Goal: Task Accomplishment & Management: Manage account settings

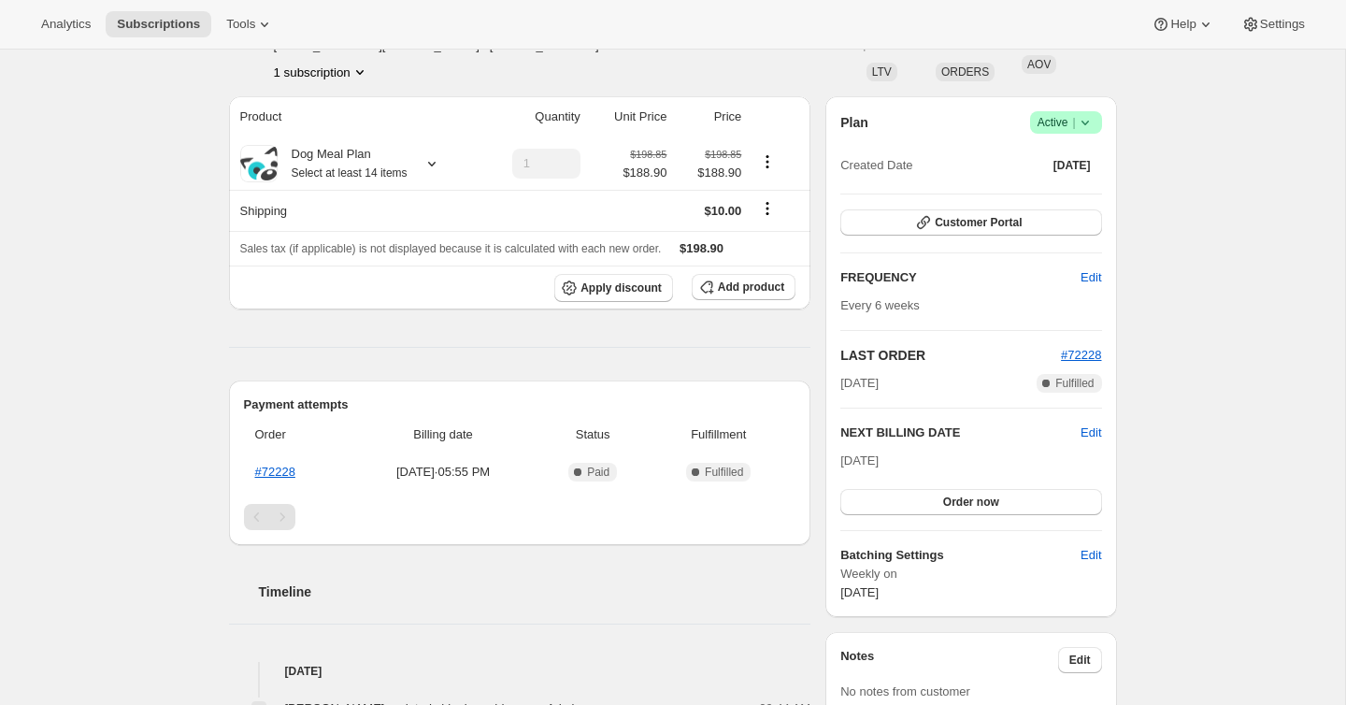
scroll to position [130, 0]
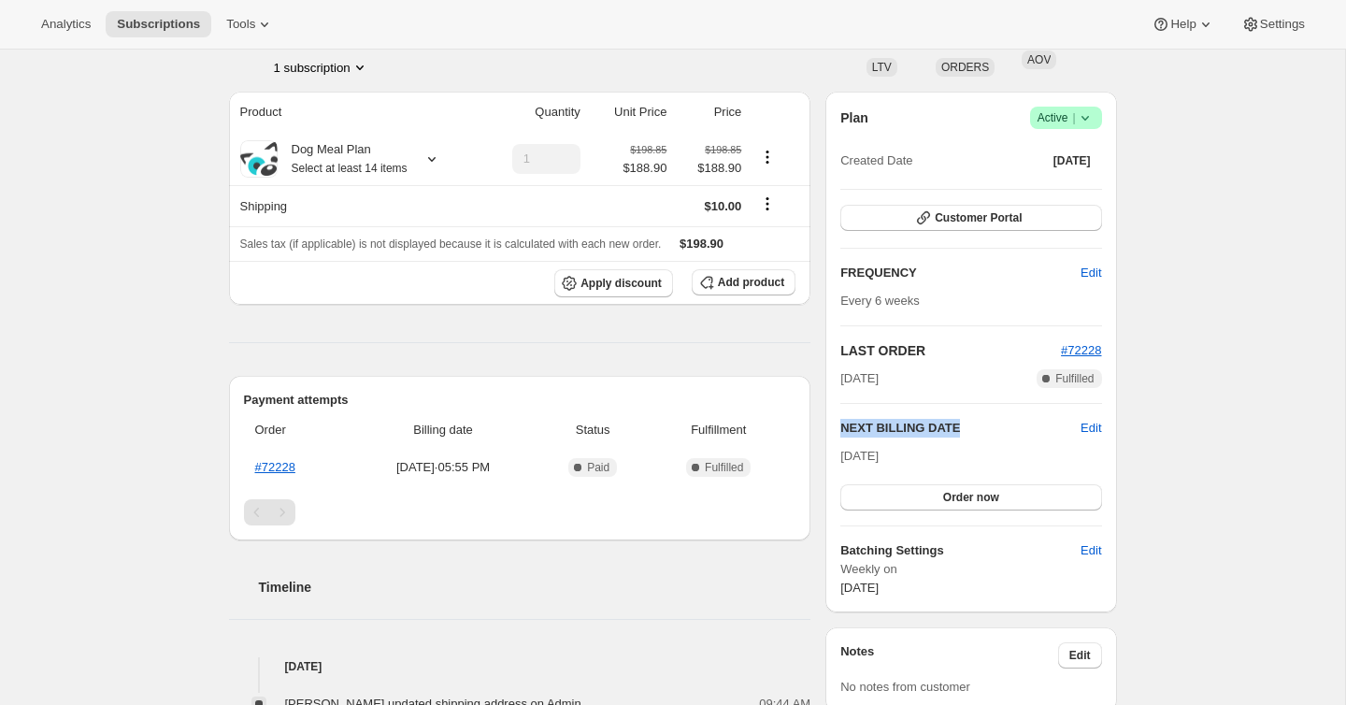
drag, startPoint x: 839, startPoint y: 427, endPoint x: 1037, endPoint y: 429, distance: 197.2
click at [1037, 429] on h2 "NEXT BILLING DATE" at bounding box center [960, 428] width 240 height 19
click at [943, 435] on h2 "NEXT BILLING DATE" at bounding box center [960, 428] width 240 height 19
drag, startPoint x: 850, startPoint y: 431, endPoint x: 981, endPoint y: 428, distance: 131.8
click at [981, 428] on h2 "NEXT BILLING DATE" at bounding box center [960, 428] width 240 height 19
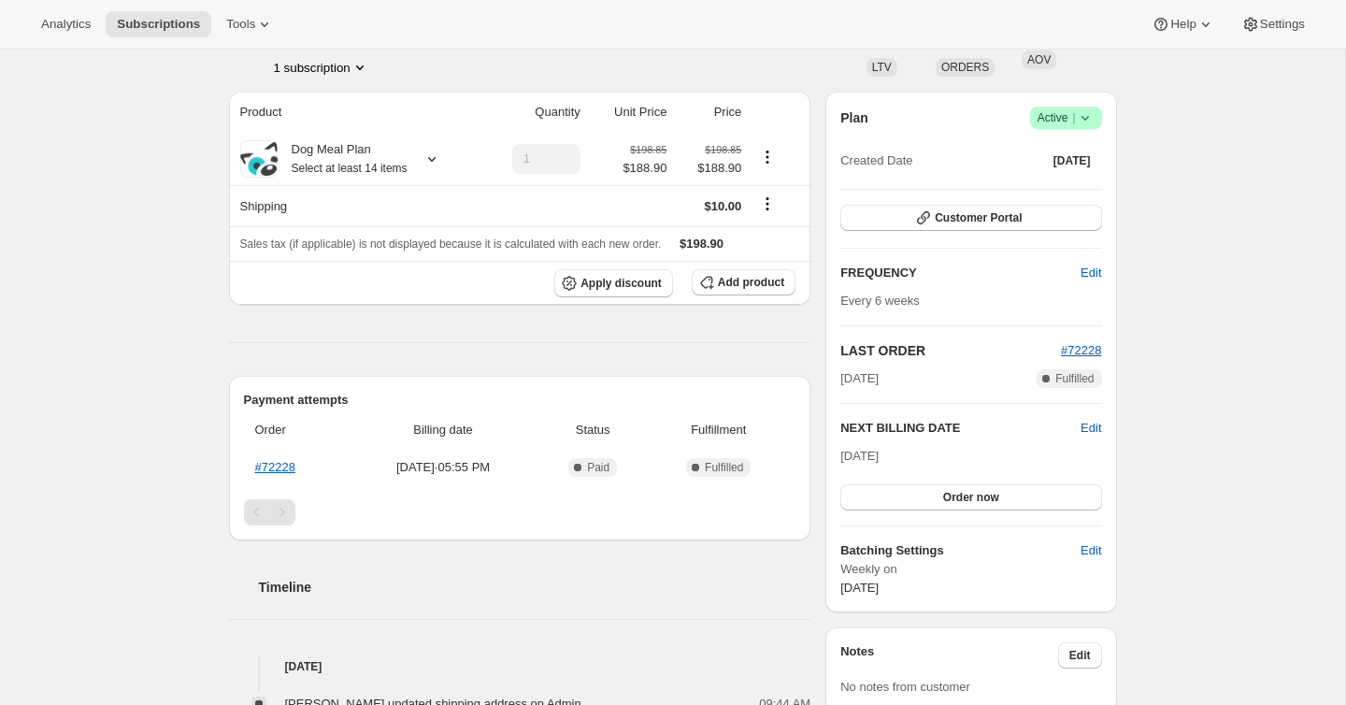
click at [879, 449] on span "[DATE]" at bounding box center [859, 456] width 38 height 14
drag, startPoint x: 844, startPoint y: 456, endPoint x: 935, endPoint y: 458, distance: 90.7
click at [949, 457] on div "[DATE] Order now" at bounding box center [970, 479] width 261 height 64
click at [879, 451] on span "[DATE]" at bounding box center [859, 456] width 38 height 14
click at [955, 452] on div "[DATE] Order now" at bounding box center [970, 479] width 261 height 64
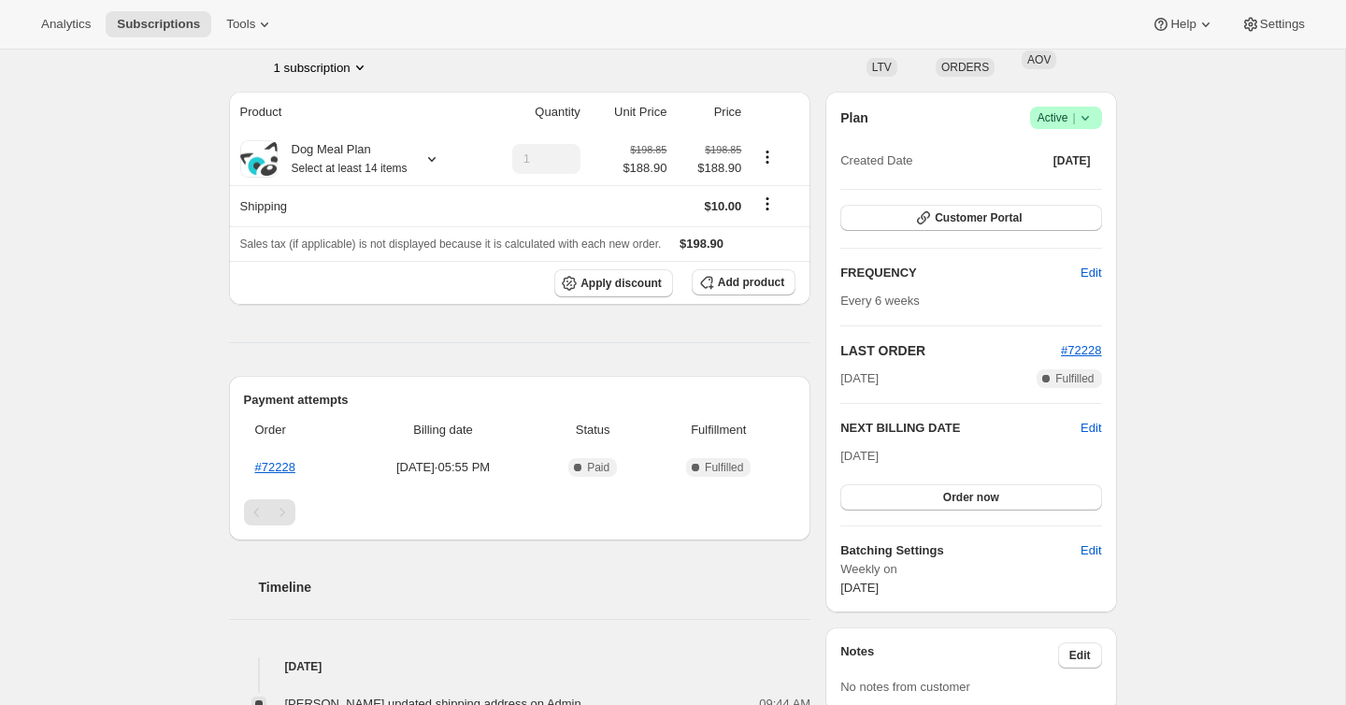
click at [941, 455] on div "[DATE] Order now" at bounding box center [970, 479] width 261 height 64
click at [436, 160] on icon at bounding box center [431, 159] width 7 height 5
click at [334, 310] on span "Edit box" at bounding box center [343, 310] width 44 height 15
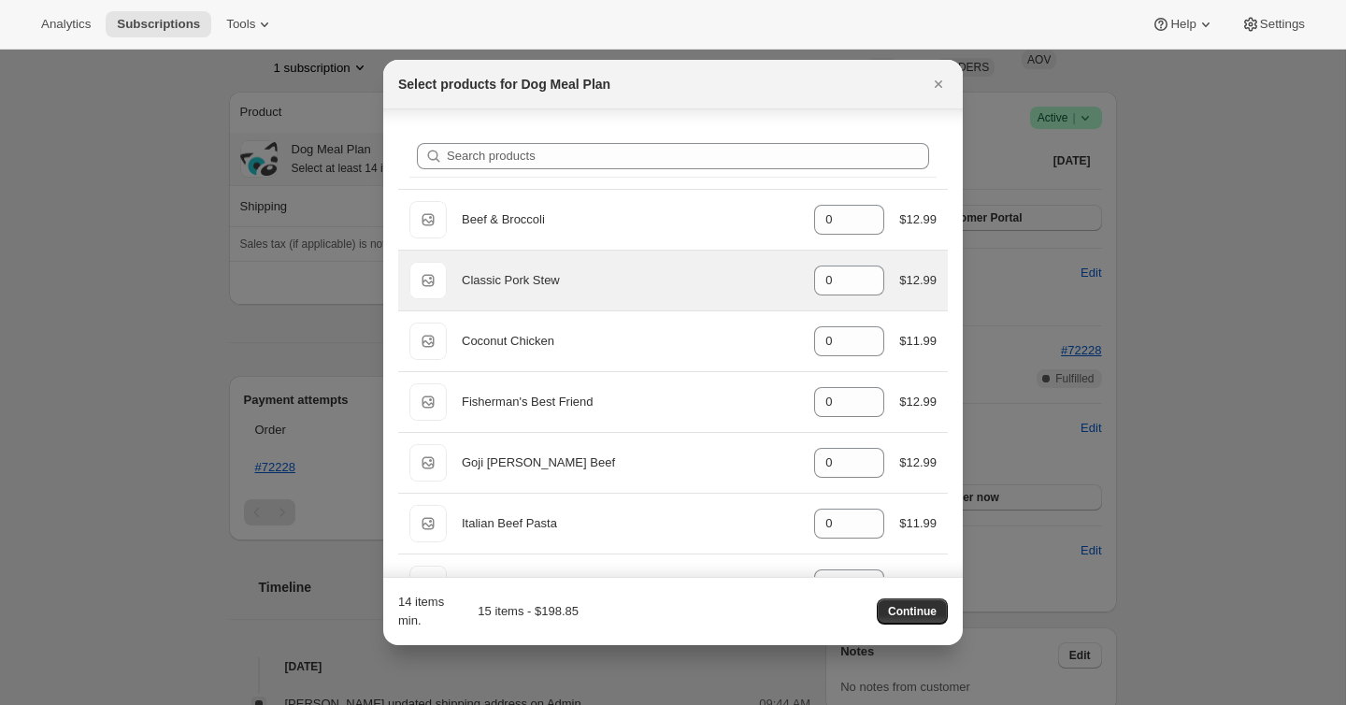
scroll to position [174, 0]
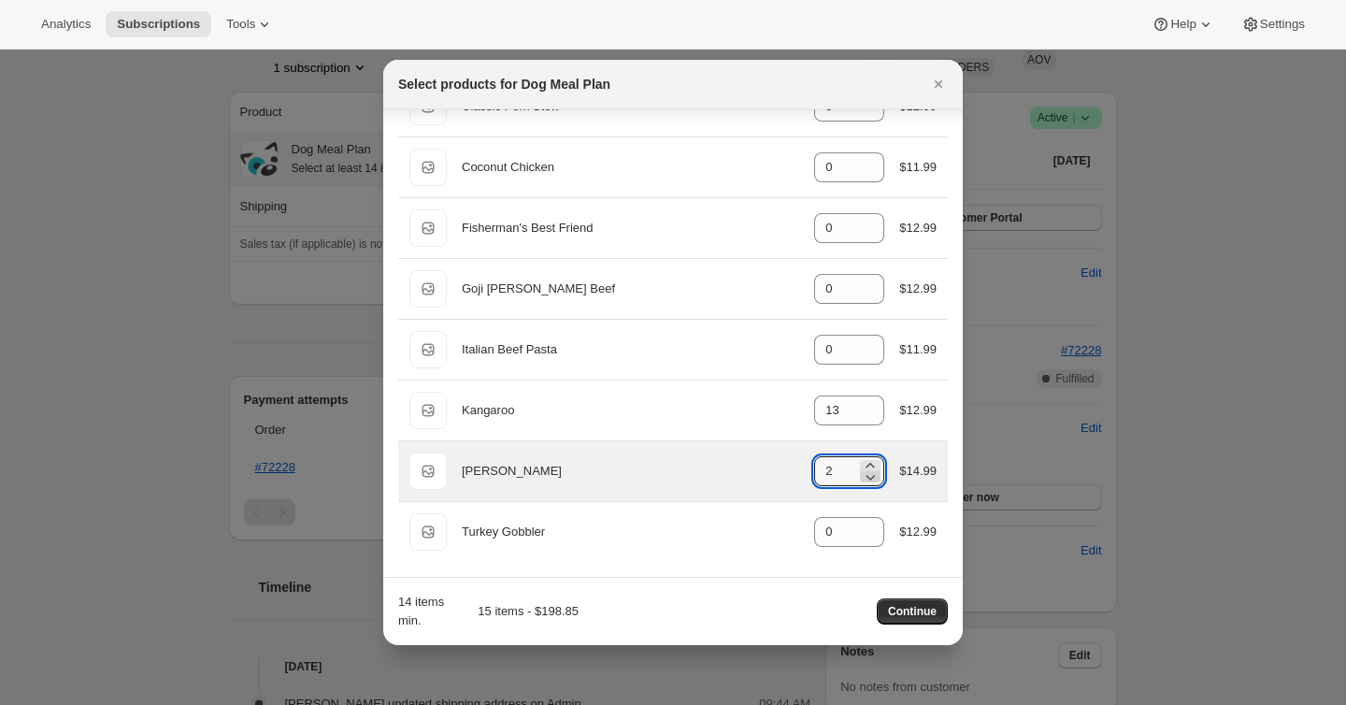
click at [872, 478] on icon ":re3:" at bounding box center [870, 476] width 19 height 19
type input "1"
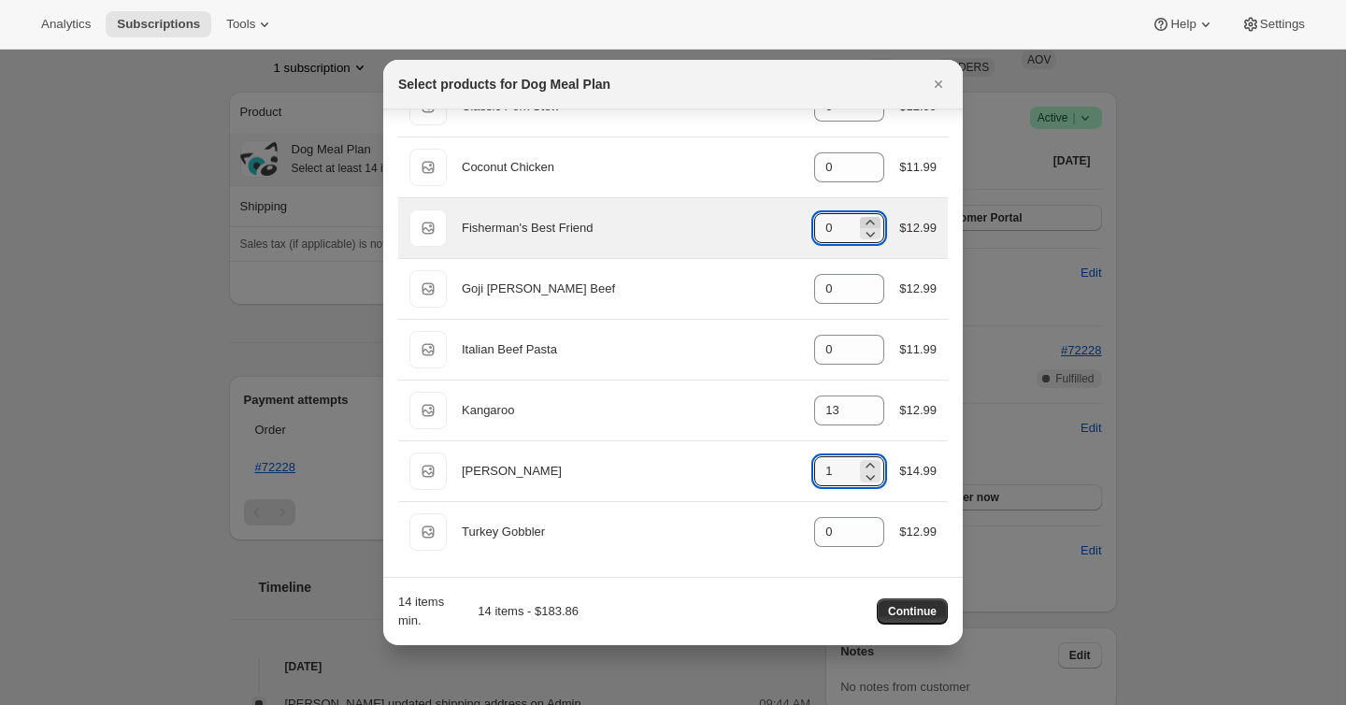
click at [874, 220] on icon ":re3:" at bounding box center [870, 222] width 19 height 19
type input "1"
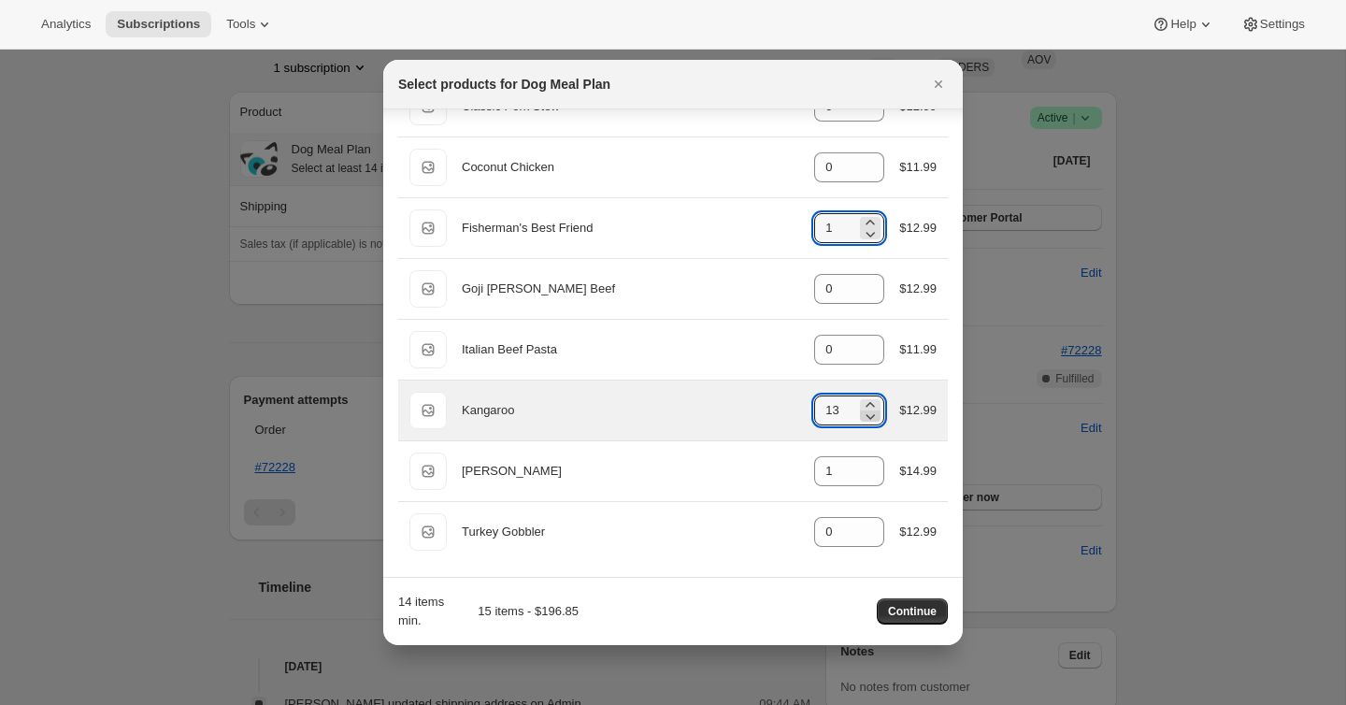
click at [874, 417] on icon ":re3:" at bounding box center [870, 416] width 19 height 19
type input "12"
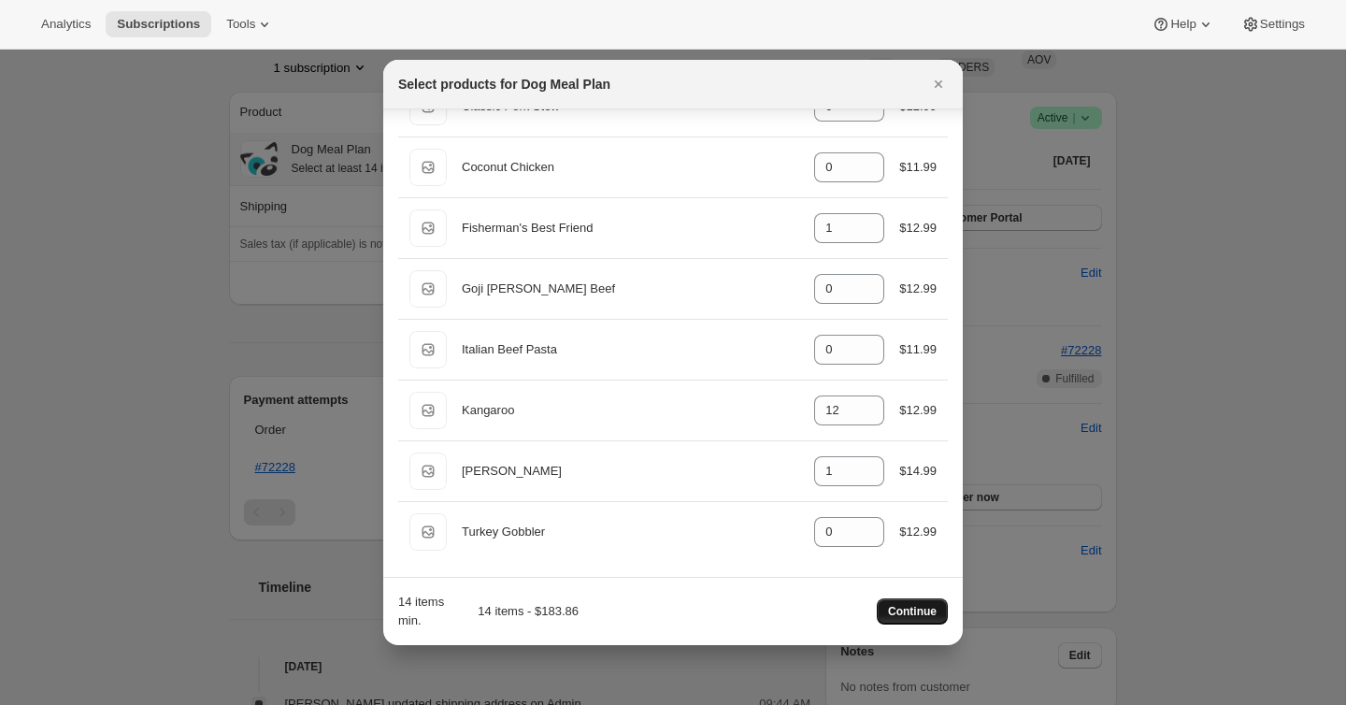
click at [915, 614] on span "Continue" at bounding box center [912, 611] width 49 height 15
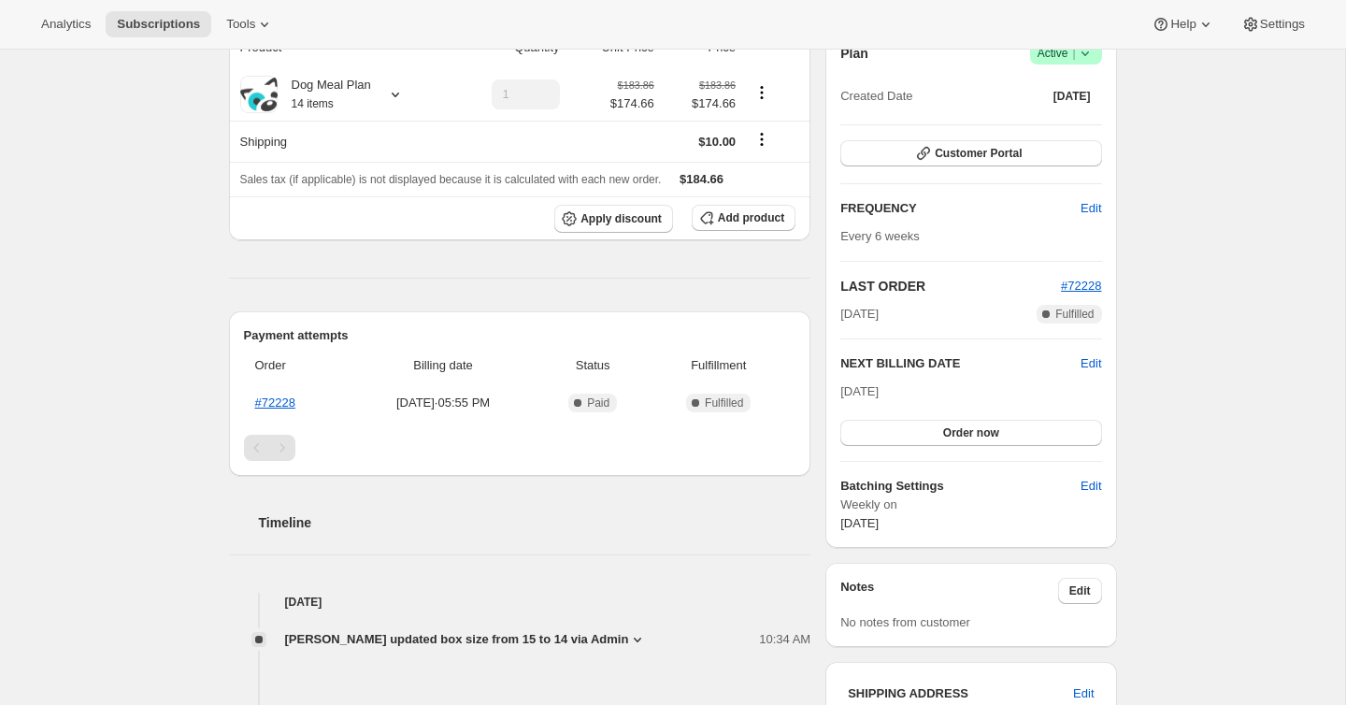
scroll to position [279, 0]
drag, startPoint x: 843, startPoint y: 394, endPoint x: 913, endPoint y: 389, distance: 70.3
click at [879, 389] on span "[DATE]" at bounding box center [859, 392] width 38 height 14
click at [923, 390] on div "[DATE] Order now" at bounding box center [970, 412] width 261 height 64
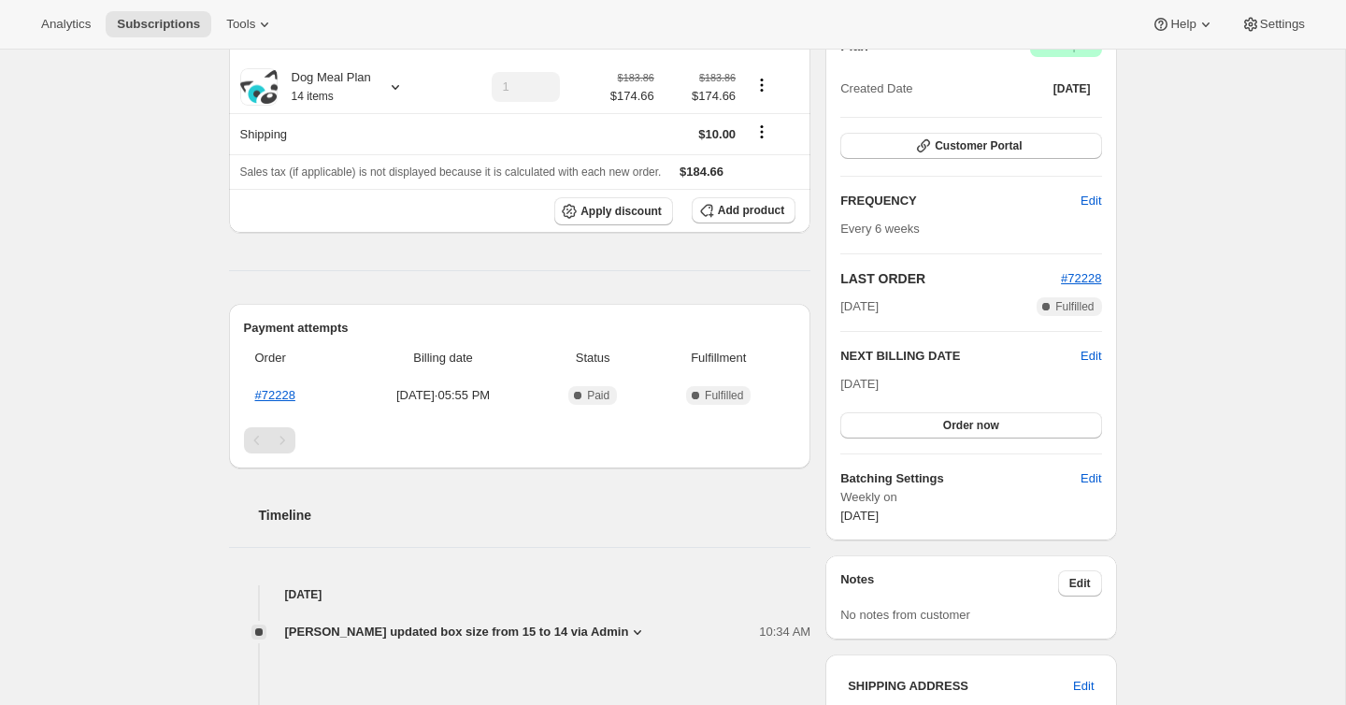
click at [914, 392] on div "[DATE] Order now" at bounding box center [970, 407] width 261 height 64
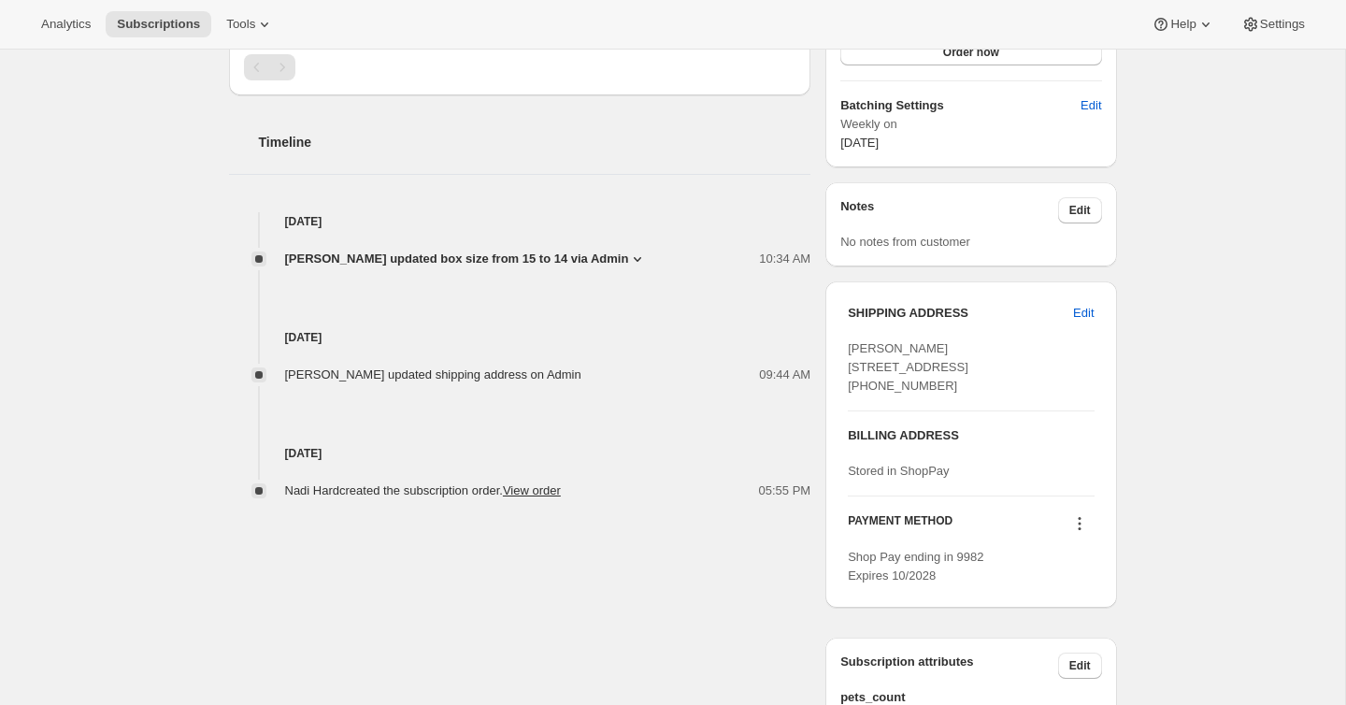
scroll to position [674, 0]
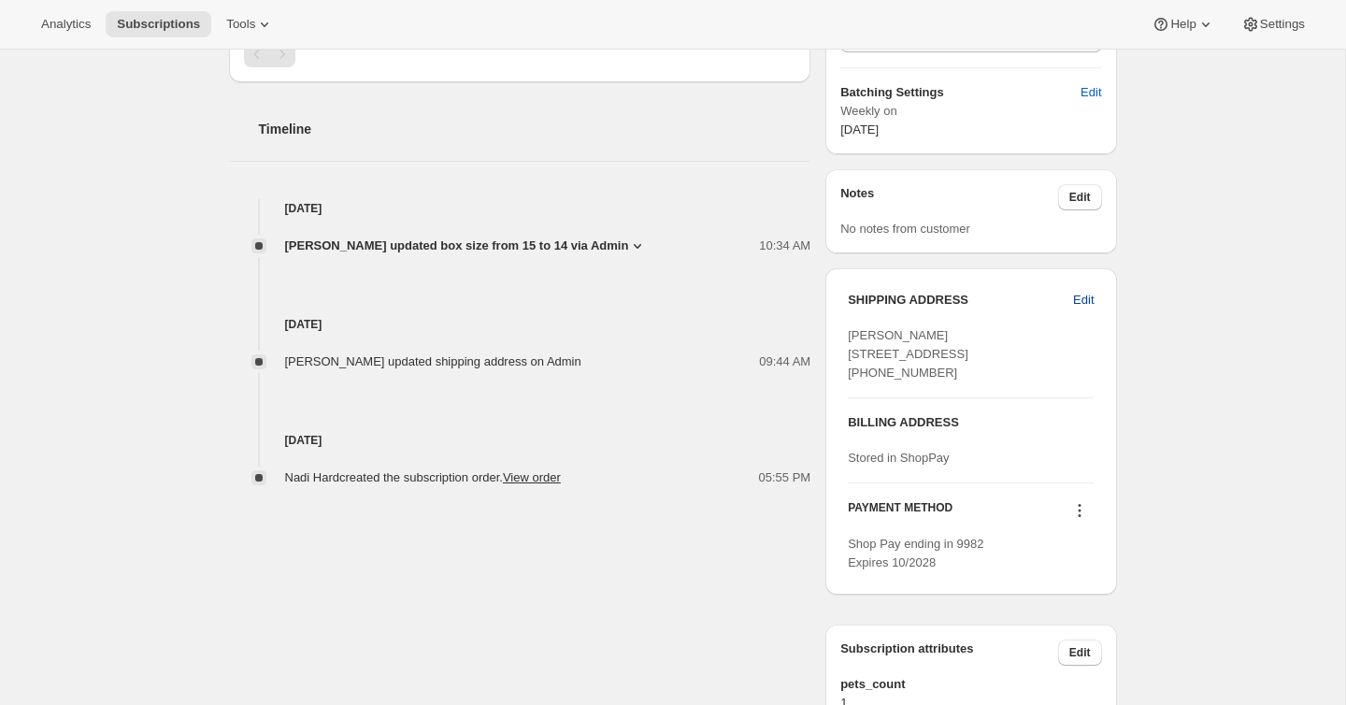
click at [1089, 299] on span "Edit" at bounding box center [1083, 300] width 21 height 19
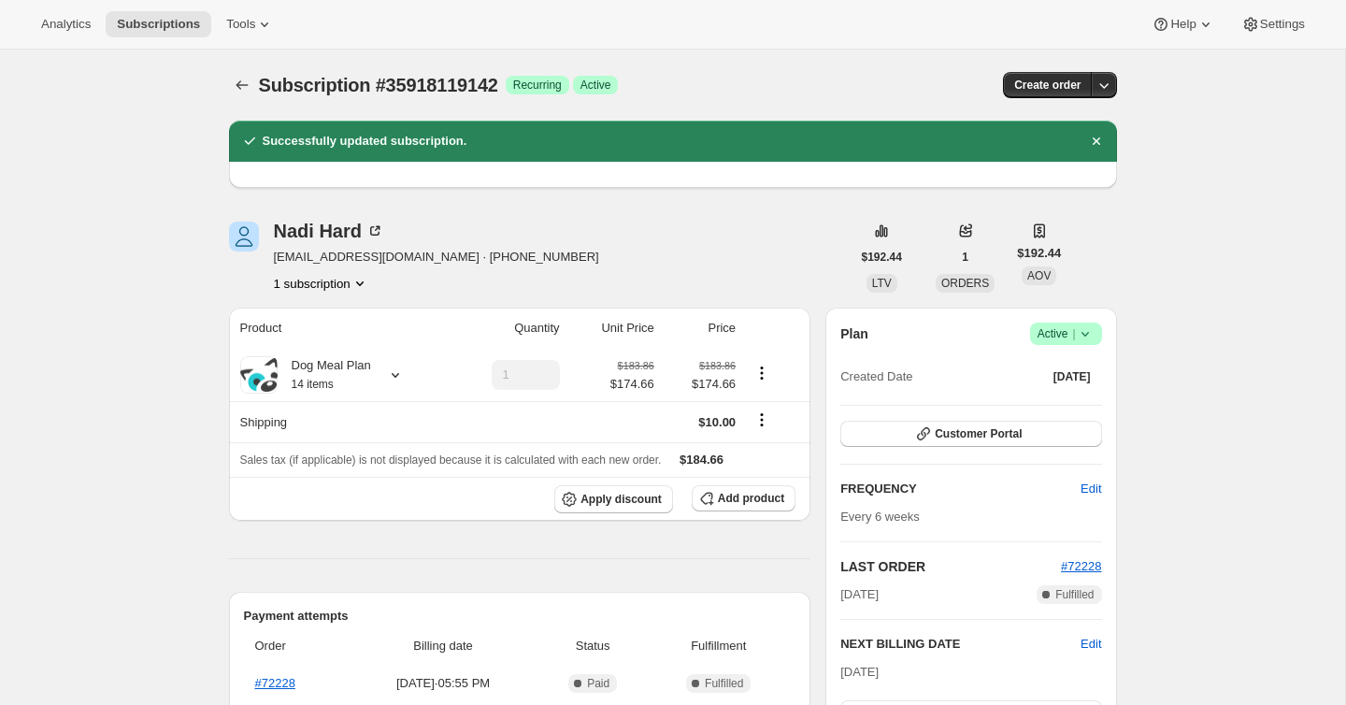
select select "QC"
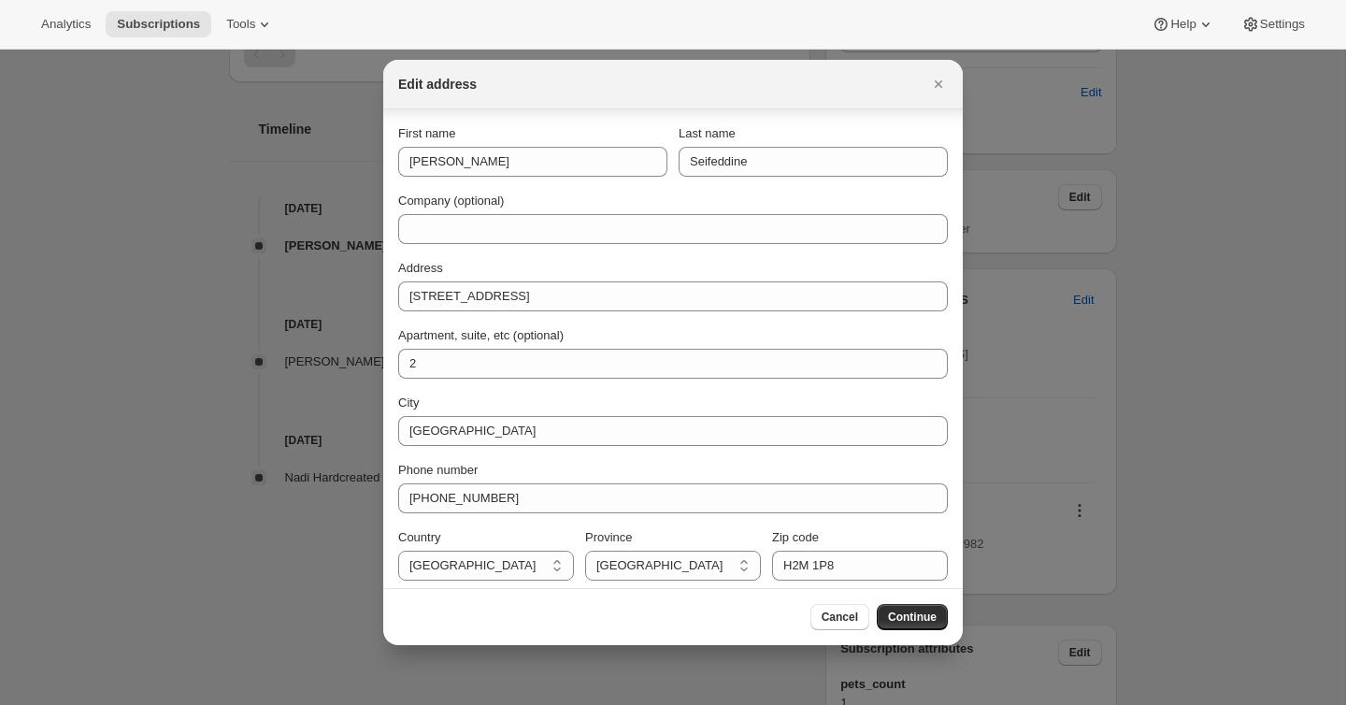
scroll to position [7, 0]
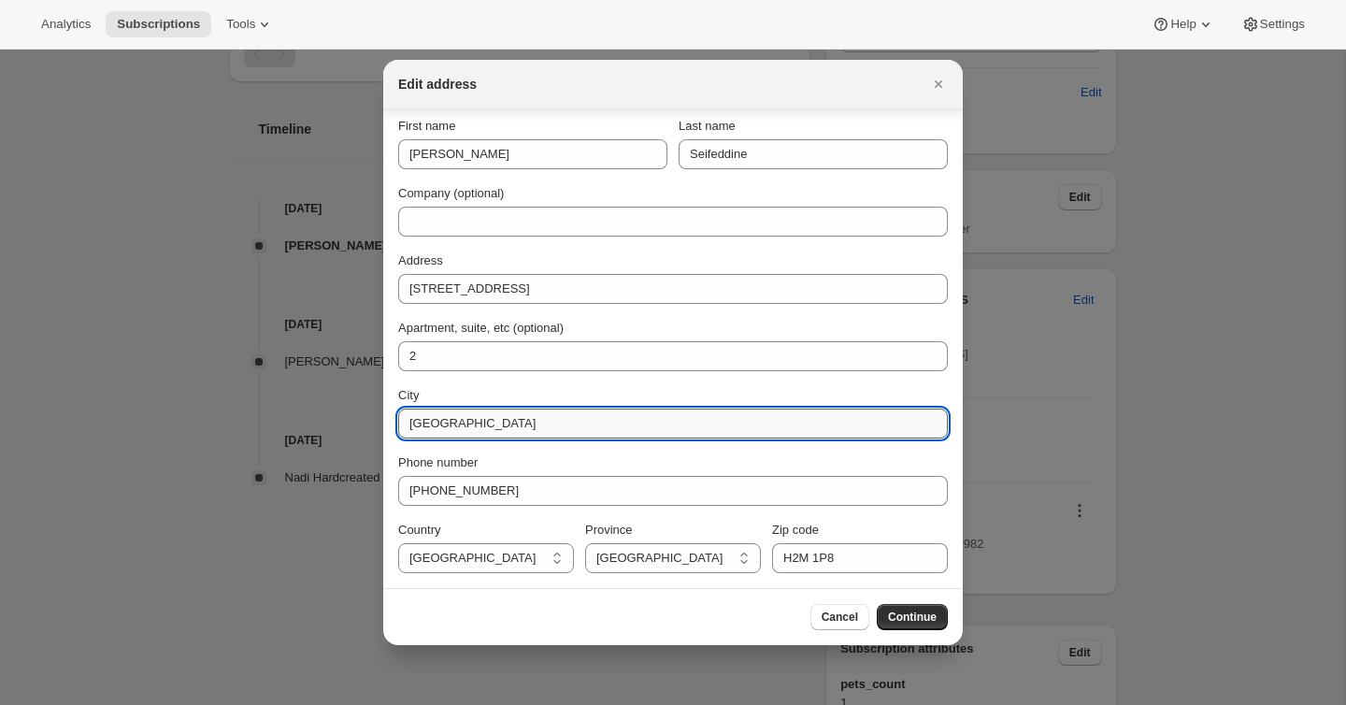
click at [479, 425] on input "[GEOGRAPHIC_DATA]" at bounding box center [673, 423] width 550 height 30
drag, startPoint x: 493, startPoint y: 427, endPoint x: 372, endPoint y: 427, distance: 120.6
type input "[GEOGRAPHIC_DATA]"
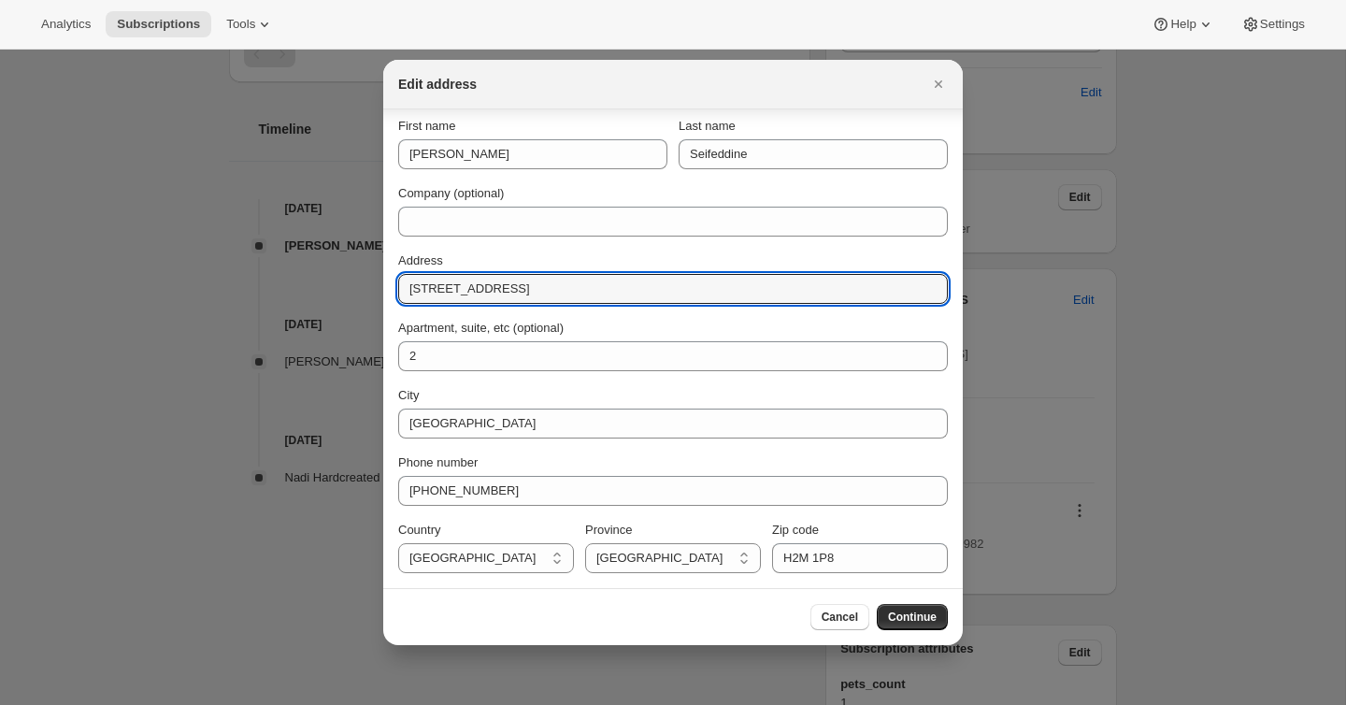
drag, startPoint x: 504, startPoint y: 288, endPoint x: 396, endPoint y: 287, distance: 107.5
click at [396, 287] on section "First name [PERSON_NAME] Last name Seifeddine Company (optional) Address [STREE…" at bounding box center [673, 345] width 580 height 486
type input "[STREET_ADDRESS][PERSON_NAME]"
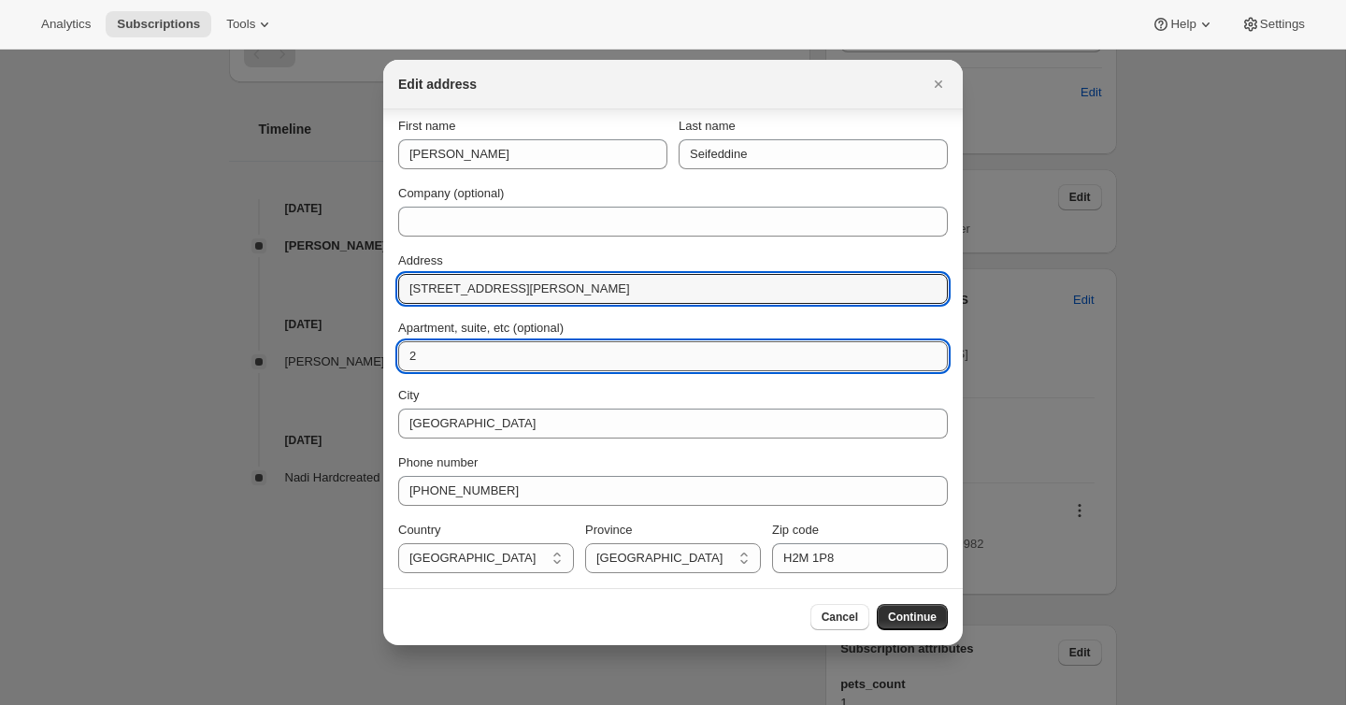
click at [424, 352] on input "2" at bounding box center [673, 356] width 550 height 30
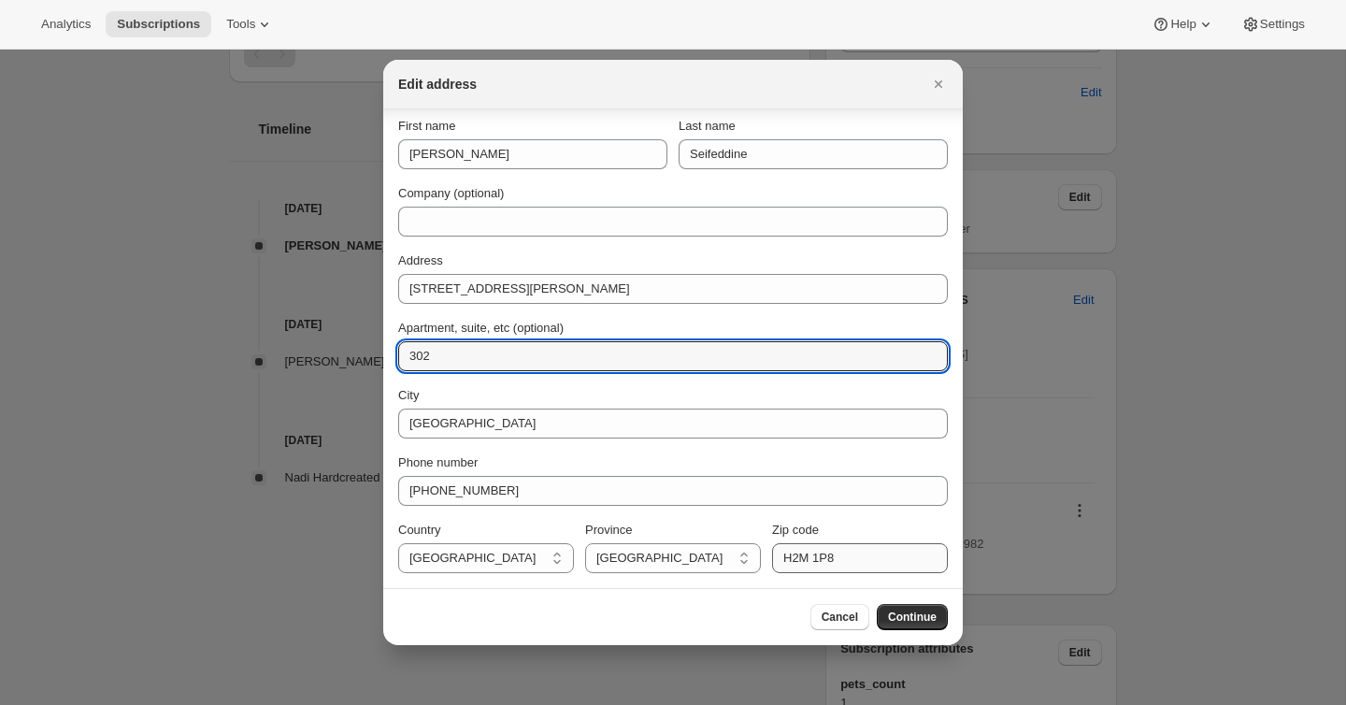
type input "302"
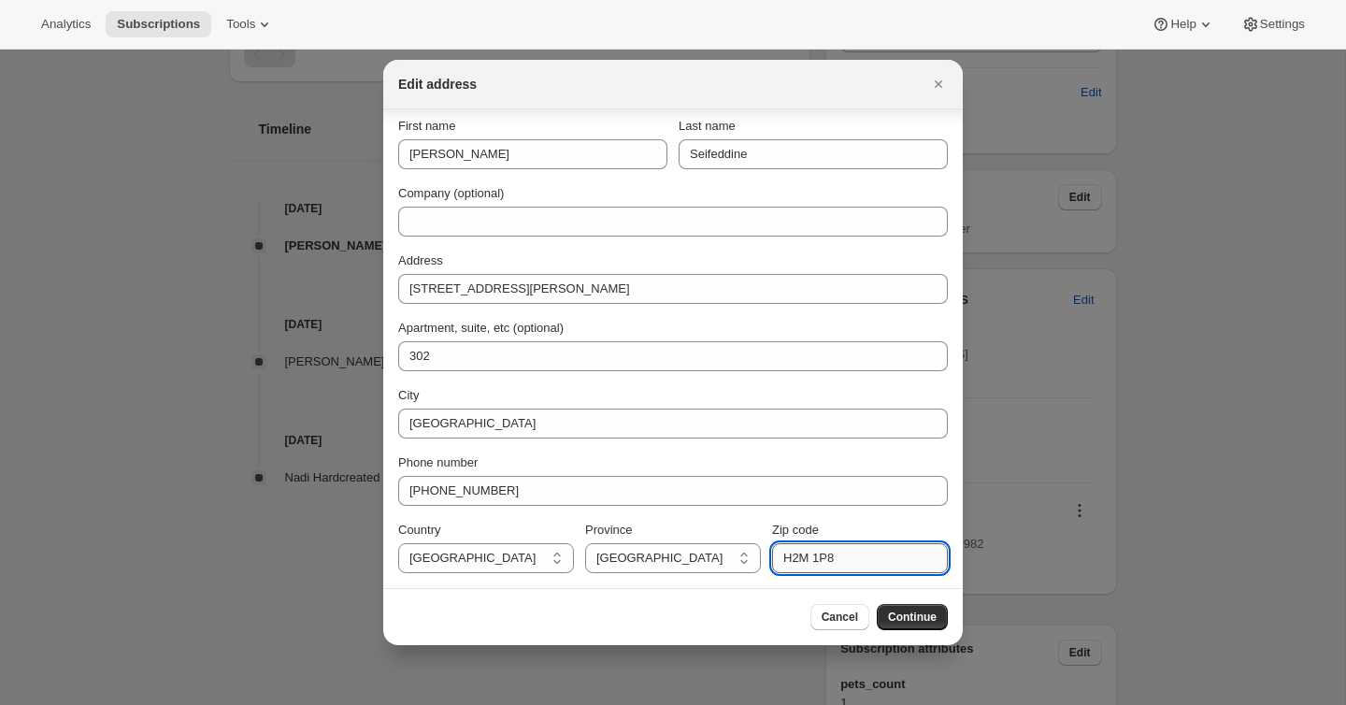
drag, startPoint x: 850, startPoint y: 554, endPoint x: 775, endPoint y: 552, distance: 74.8
click at [775, 552] on input "H2M 1P8" at bounding box center [860, 558] width 176 height 30
type input "J"
type input "G1W 1A1"
click at [914, 618] on span "Continue" at bounding box center [912, 616] width 49 height 15
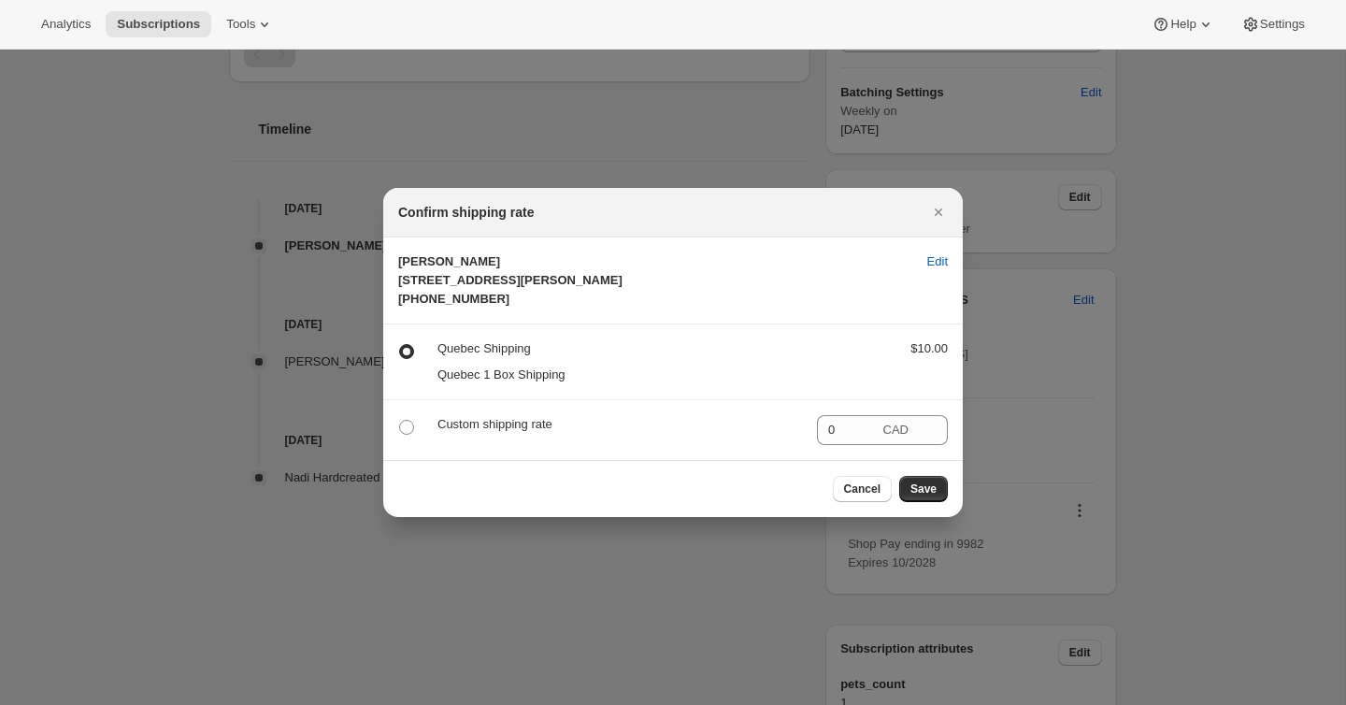
scroll to position [0, 0]
click at [919, 496] on span "Save" at bounding box center [923, 488] width 26 height 15
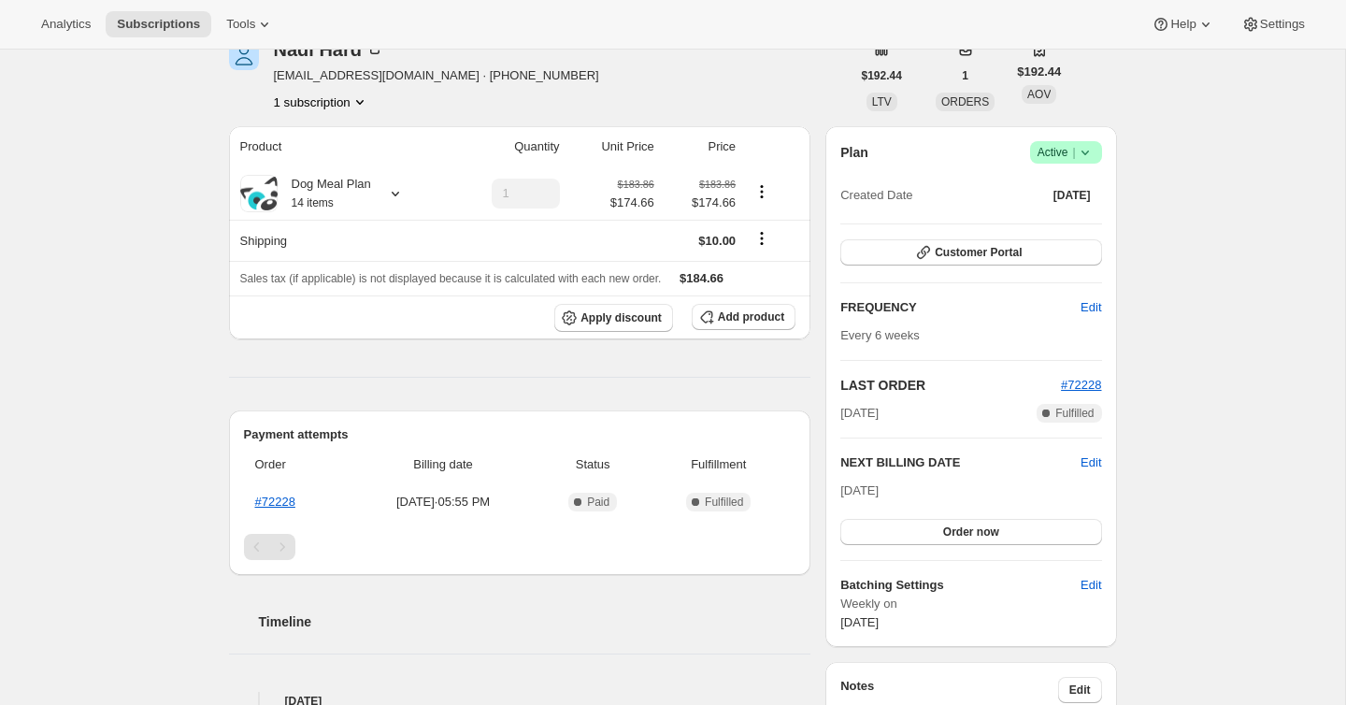
scroll to position [266, 0]
click at [1084, 302] on span "Edit" at bounding box center [1090, 308] width 21 height 19
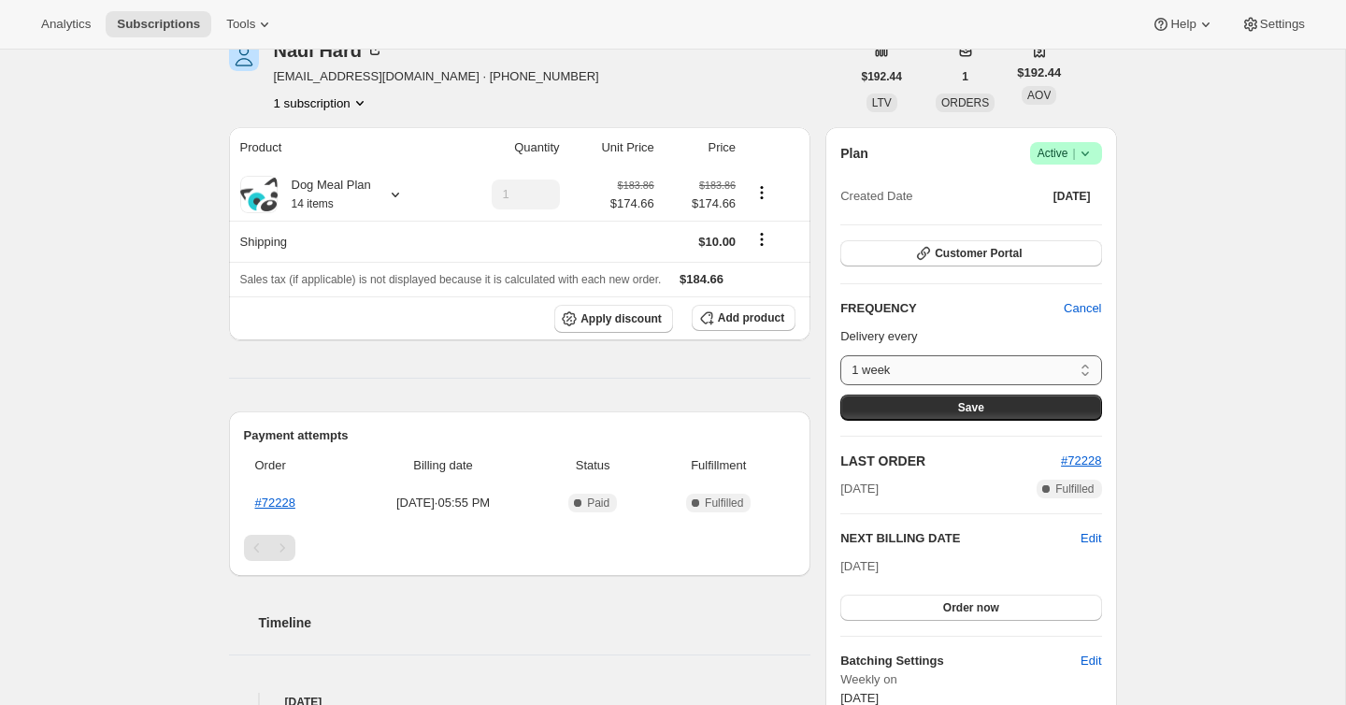
click at [900, 362] on select "1 week 2 weeks 3 weeks 4 weeks 5 weeks 6 weeks 7 weeks 8 weeks Custom..." at bounding box center [970, 370] width 261 height 30
select select "WEEK#4"
click at [840, 355] on select "1 week 2 weeks 3 weeks 4 weeks 5 weeks 6 weeks 7 weeks 8 weeks Custom..." at bounding box center [970, 370] width 261 height 30
click at [970, 407] on span "Save" at bounding box center [971, 407] width 26 height 15
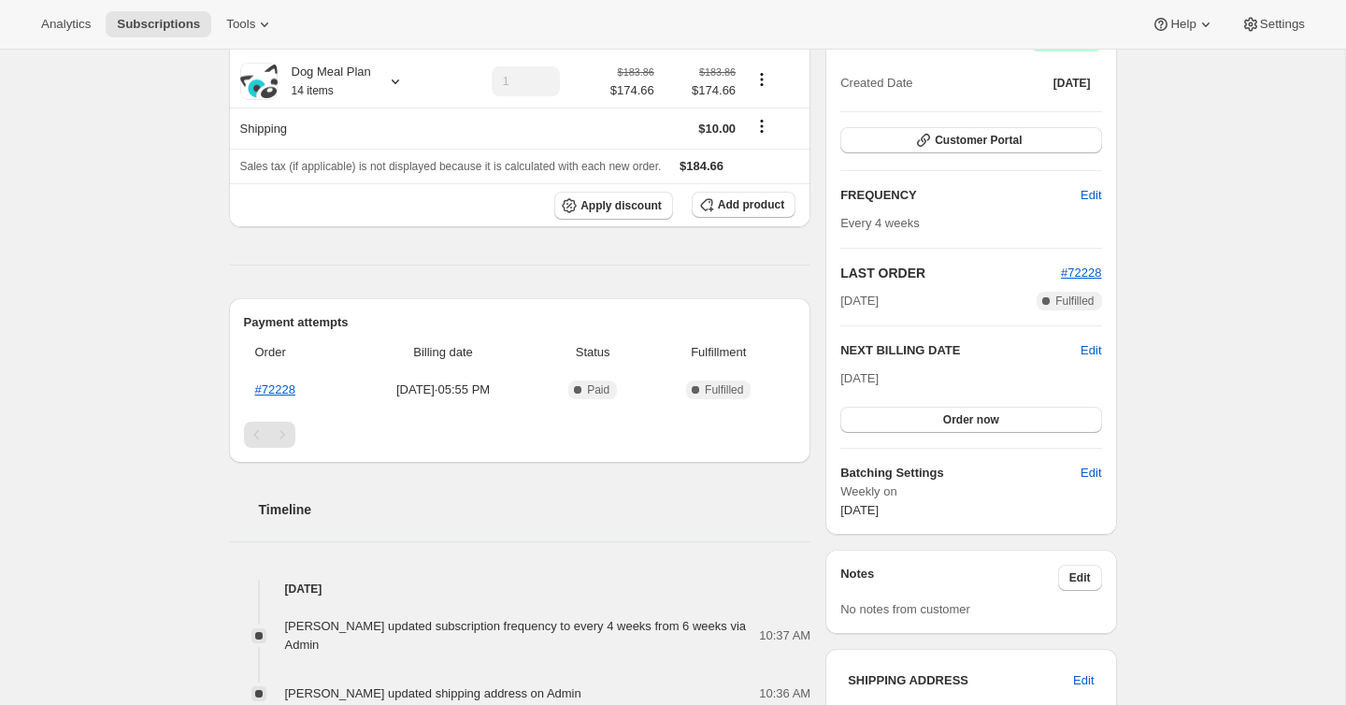
scroll to position [548, 0]
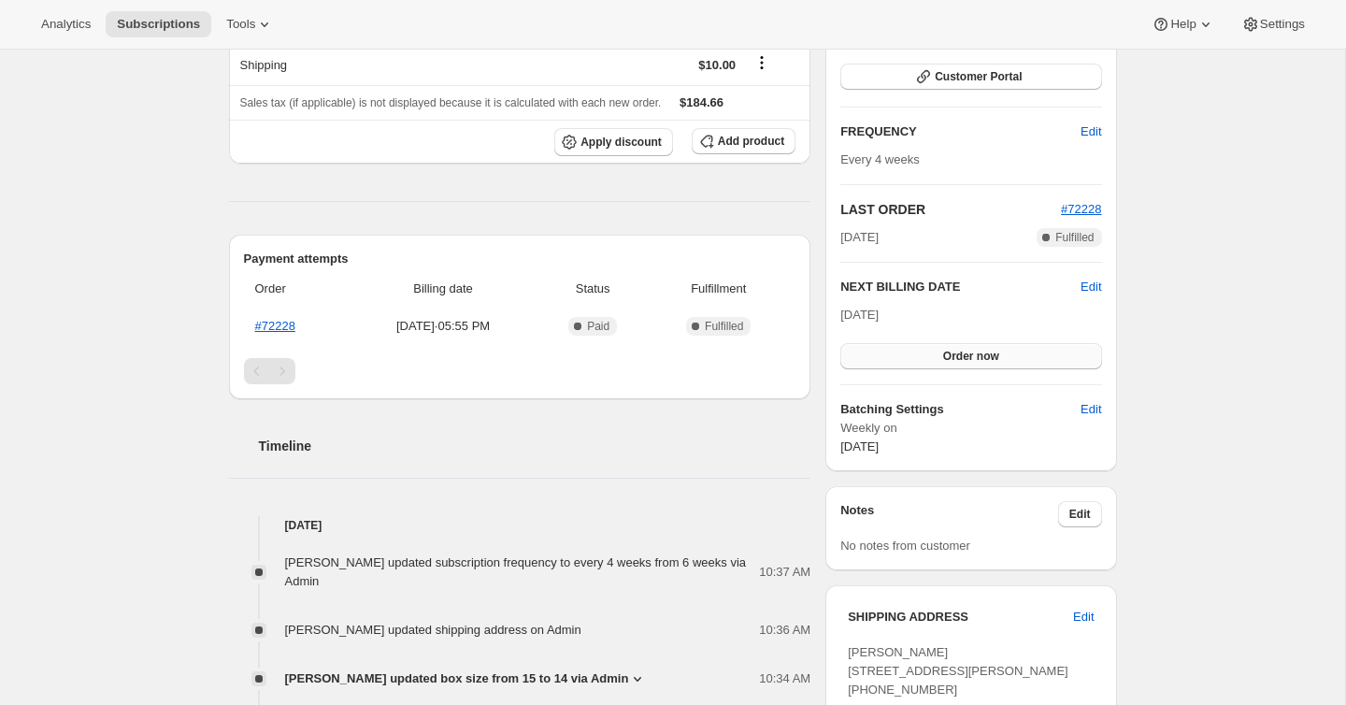
click at [923, 360] on button "Order now" at bounding box center [970, 356] width 261 height 26
click at [924, 360] on button "Click to confirm" at bounding box center [970, 356] width 261 height 26
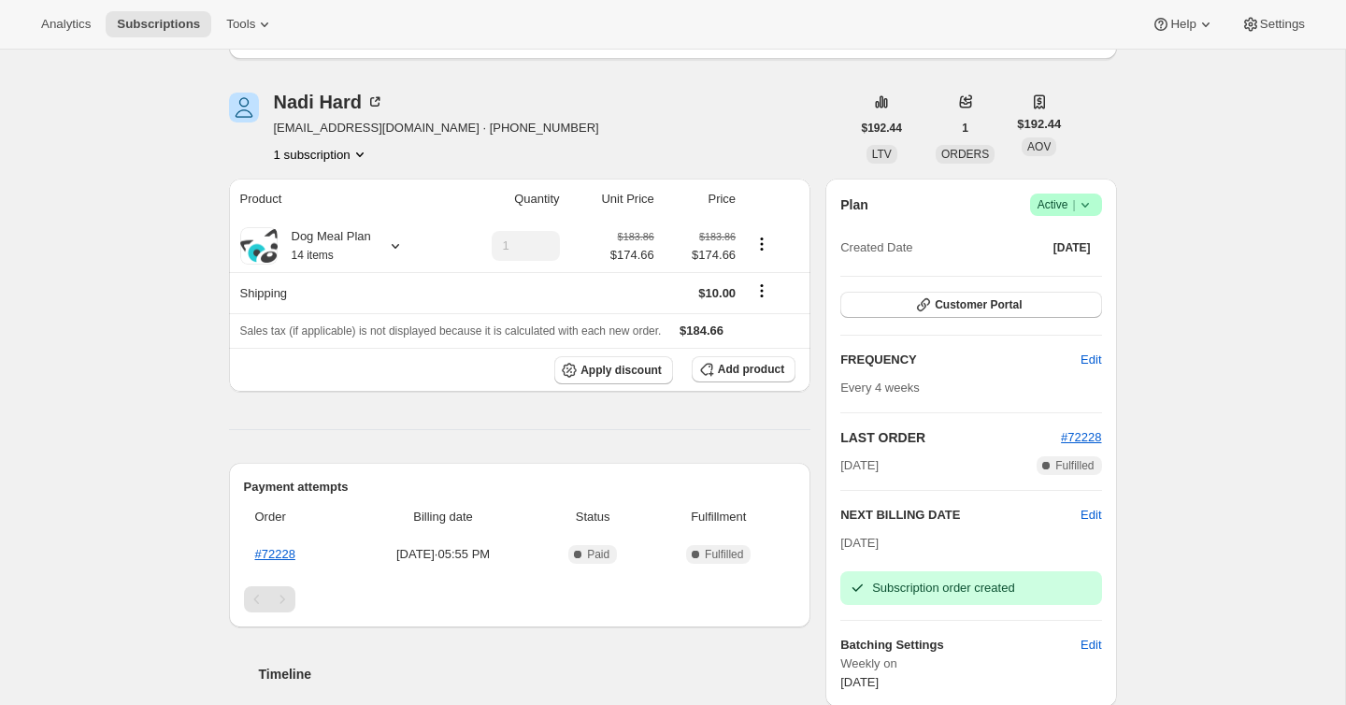
scroll to position [299, 0]
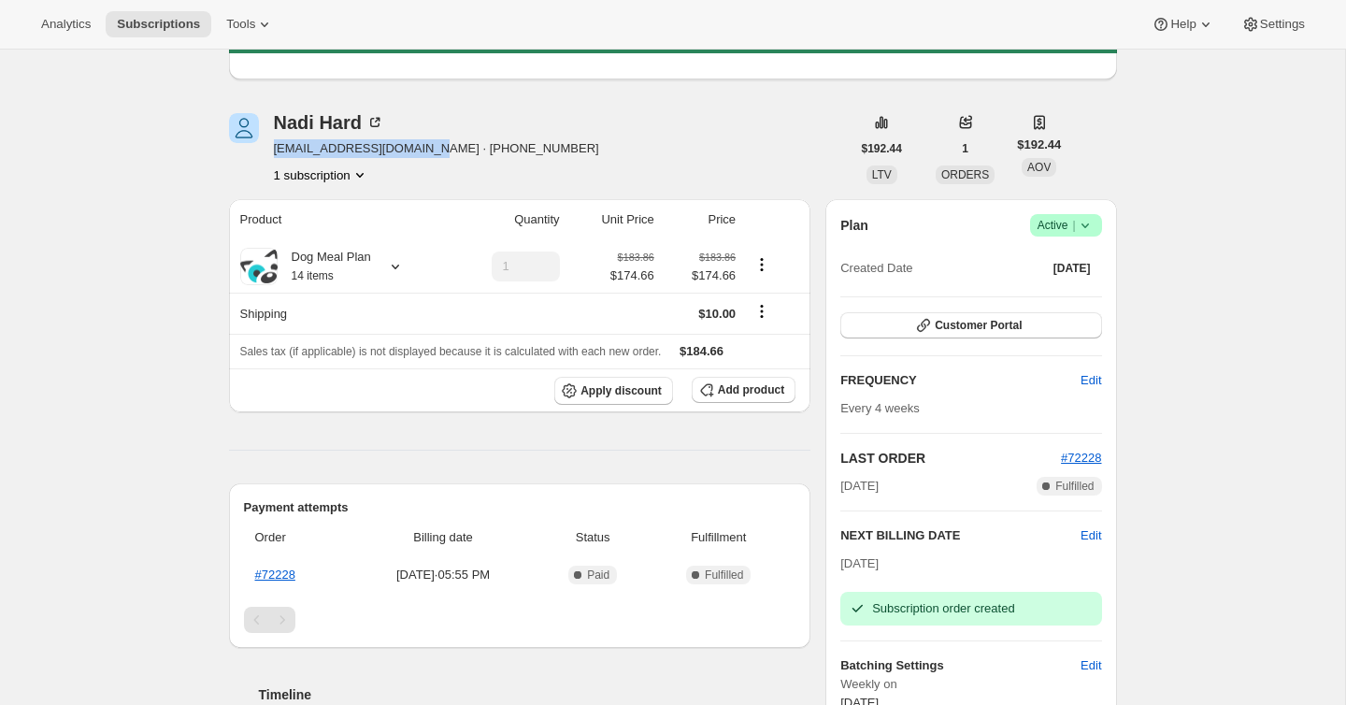
drag, startPoint x: 427, startPoint y: 148, endPoint x: 277, endPoint y: 150, distance: 150.5
click at [277, 150] on span "[EMAIL_ADDRESS][DOMAIN_NAME] · [PHONE_NUMBER]" at bounding box center [436, 148] width 325 height 19
copy span "[EMAIL_ADDRESS][DOMAIN_NAME]"
click at [420, 150] on span "[EMAIL_ADDRESS][DOMAIN_NAME] · [PHONE_NUMBER]" at bounding box center [436, 148] width 325 height 19
drag, startPoint x: 426, startPoint y: 150, endPoint x: 272, endPoint y: 147, distance: 154.2
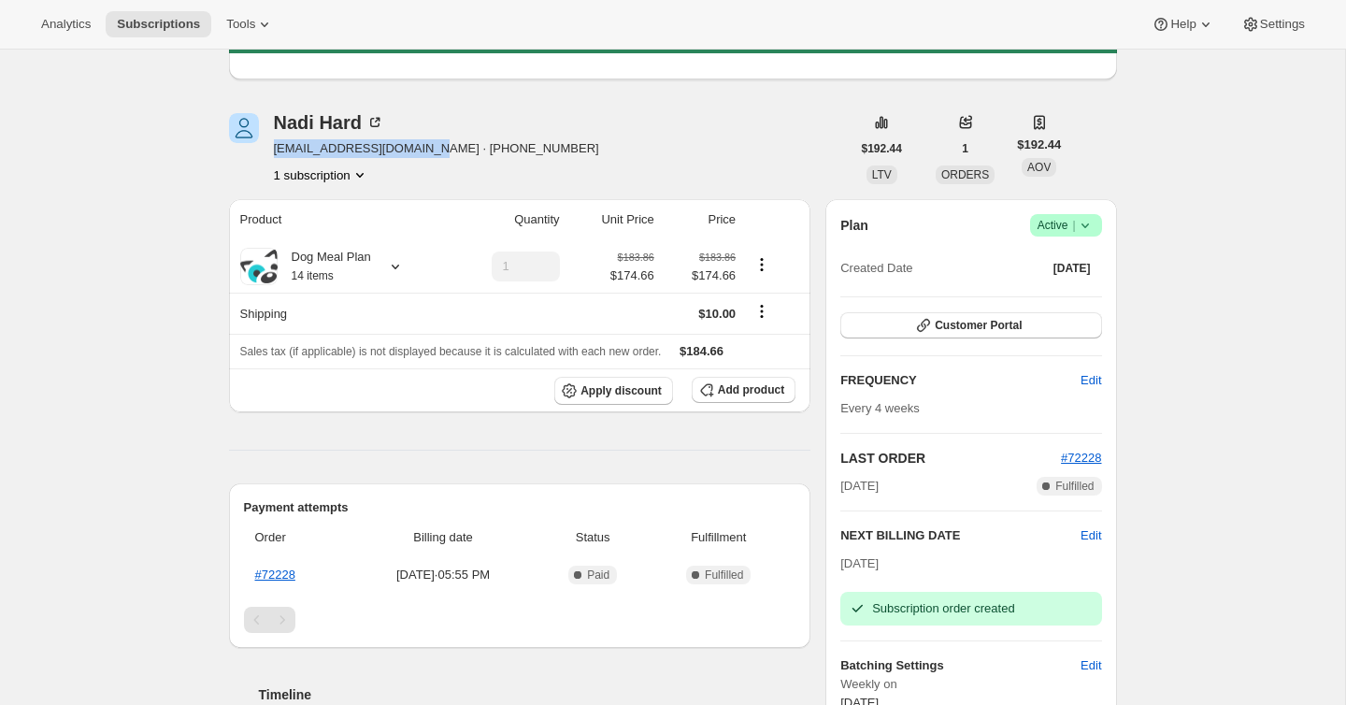
click at [272, 147] on div "Nadi Hard [EMAIL_ADDRESS][DOMAIN_NAME] · [PHONE_NUMBER] 1 subscription" at bounding box center [540, 148] width 622 height 71
copy span "[EMAIL_ADDRESS][DOMAIN_NAME]"
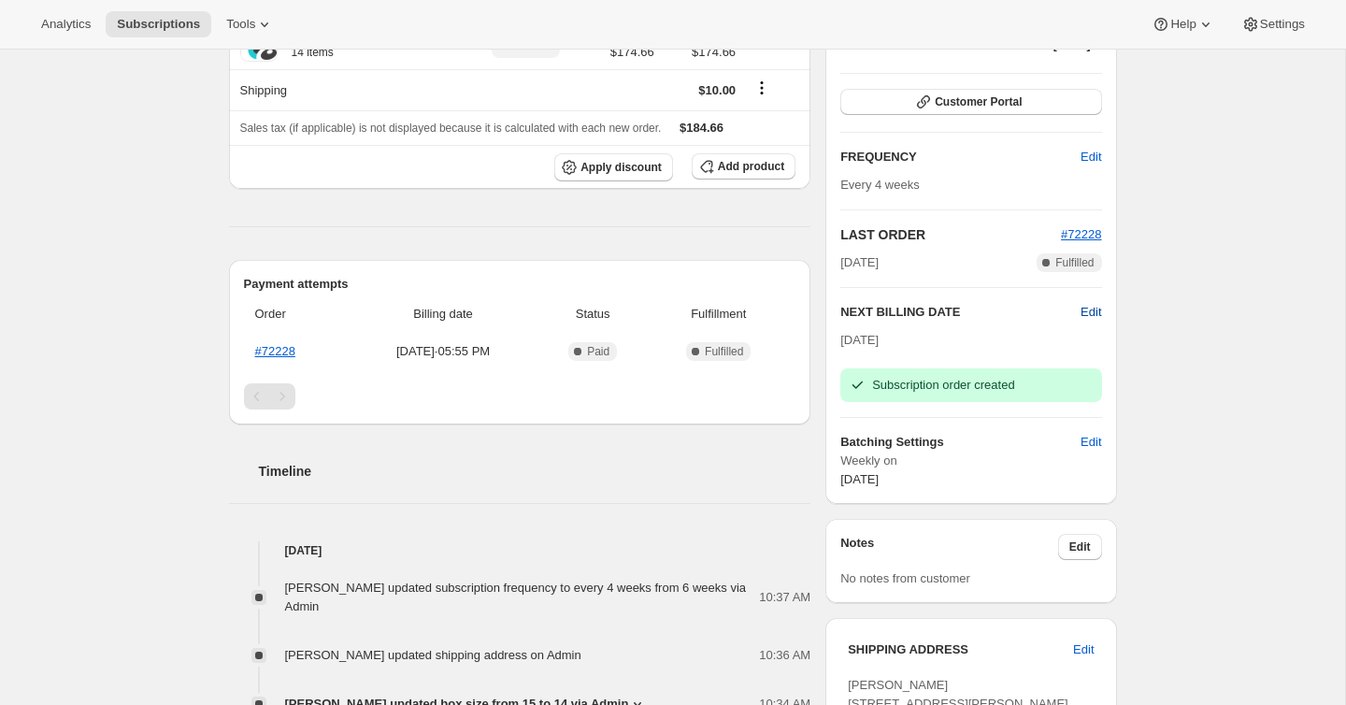
scroll to position [522, 0]
click at [1095, 308] on span "Edit" at bounding box center [1090, 313] width 21 height 19
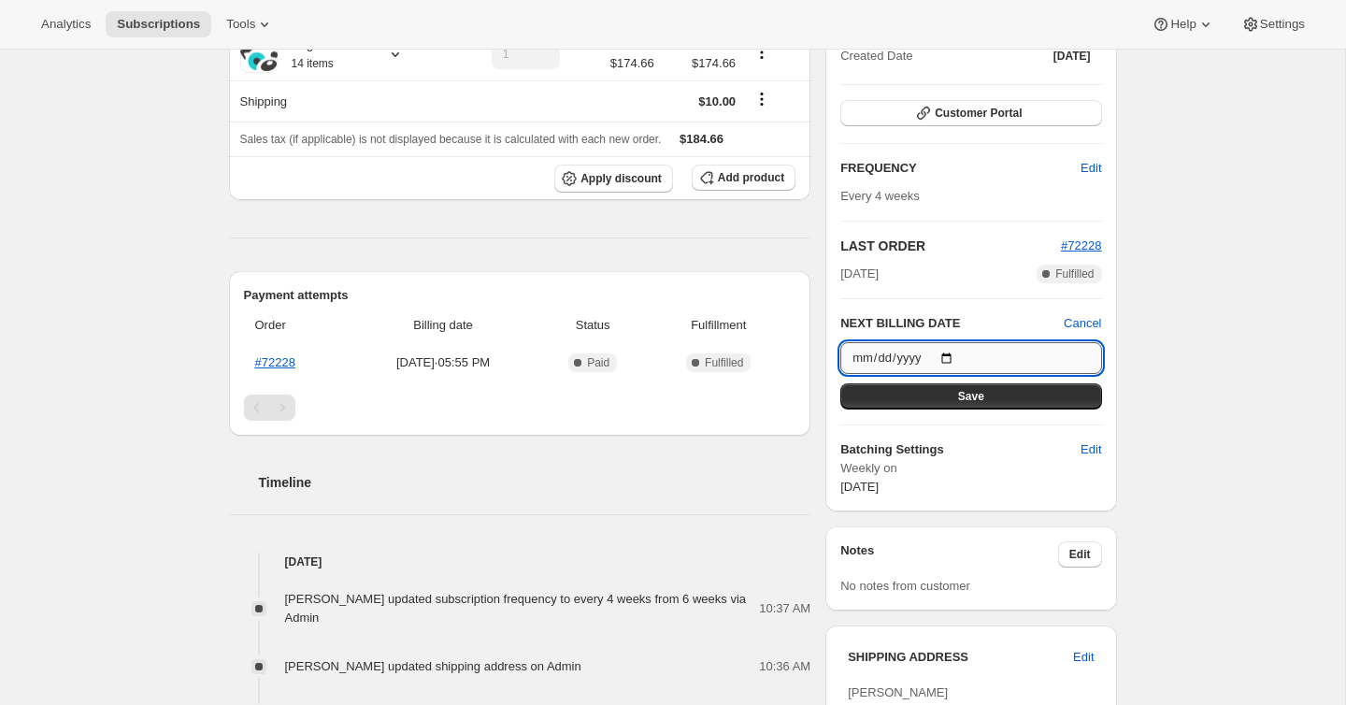
click at [958, 344] on input "[DATE]" at bounding box center [970, 358] width 261 height 32
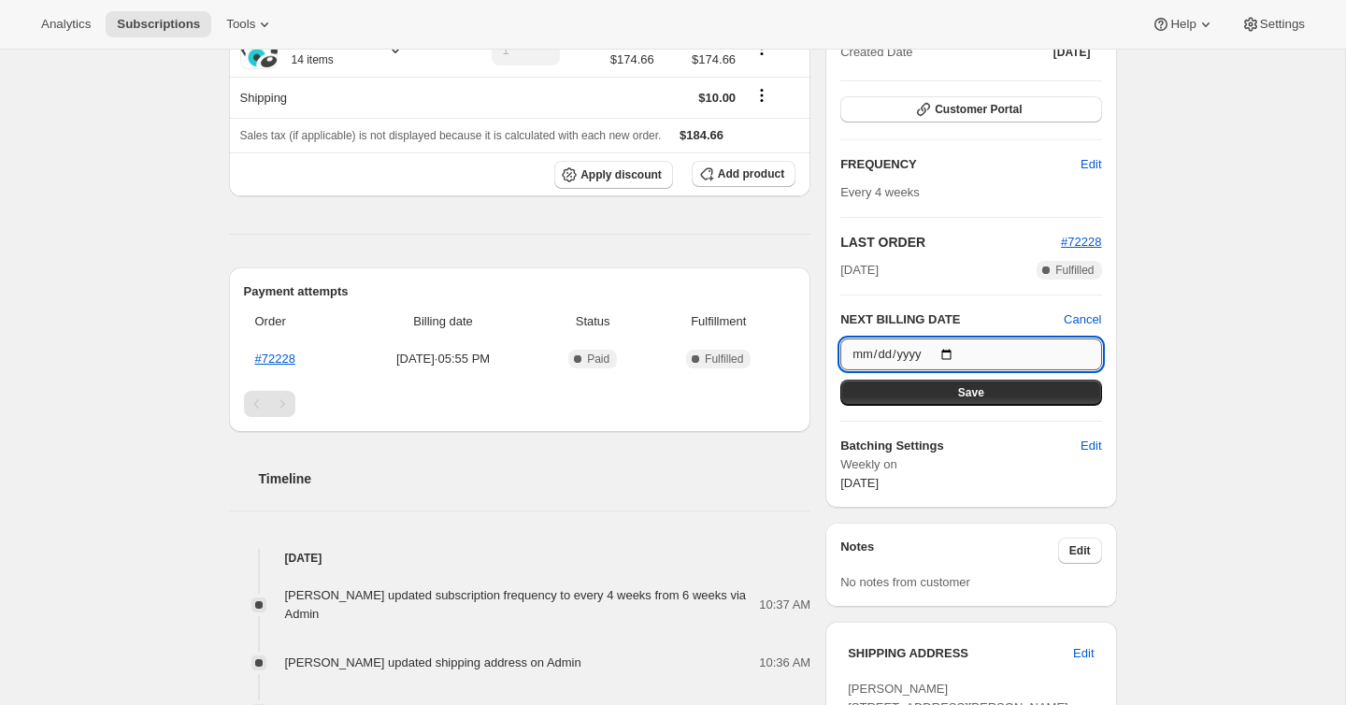
click at [952, 355] on input "[DATE]" at bounding box center [970, 354] width 261 height 32
click at [961, 351] on input "[DATE]" at bounding box center [970, 353] width 261 height 32
type input "[DATE]"
click at [1015, 404] on div "Plan Success Active | Created Date [DATE] Customer Portal FREQUENCY Edit Every …" at bounding box center [970, 244] width 261 height 494
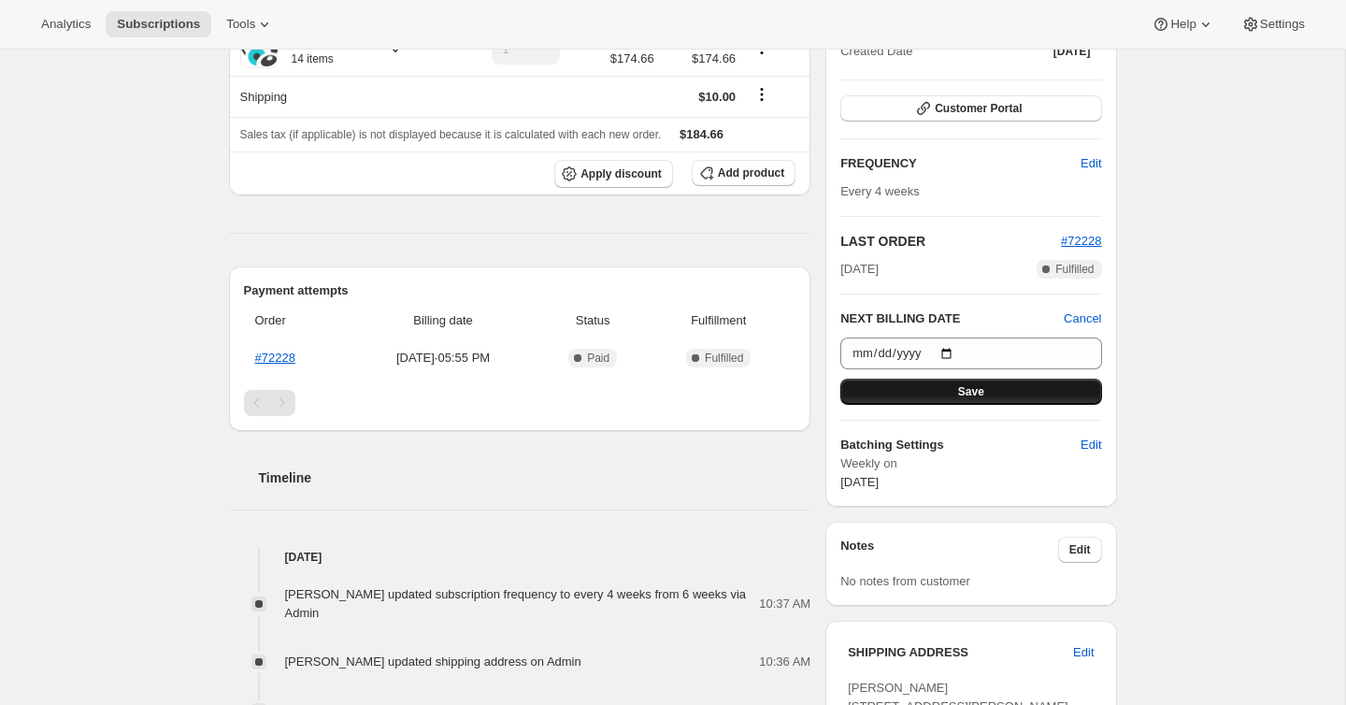
click at [1005, 393] on button "Save" at bounding box center [970, 392] width 261 height 26
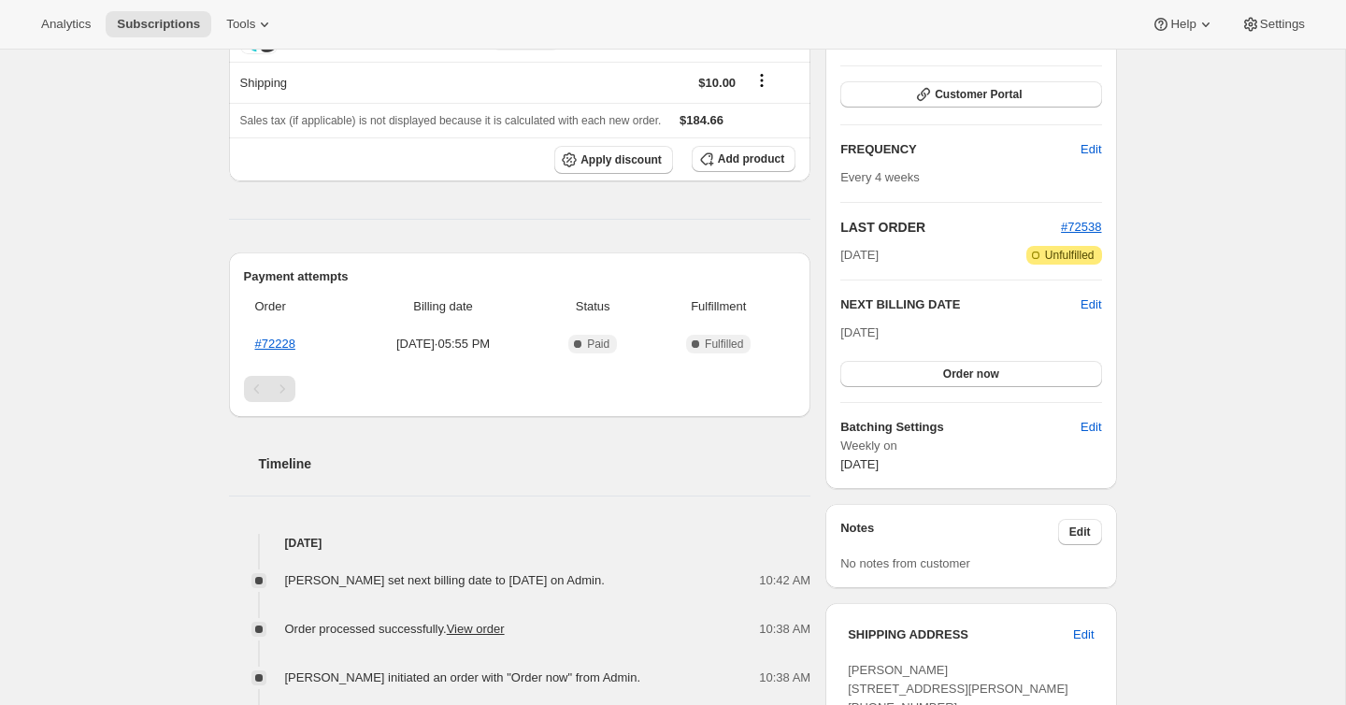
scroll to position [611, 0]
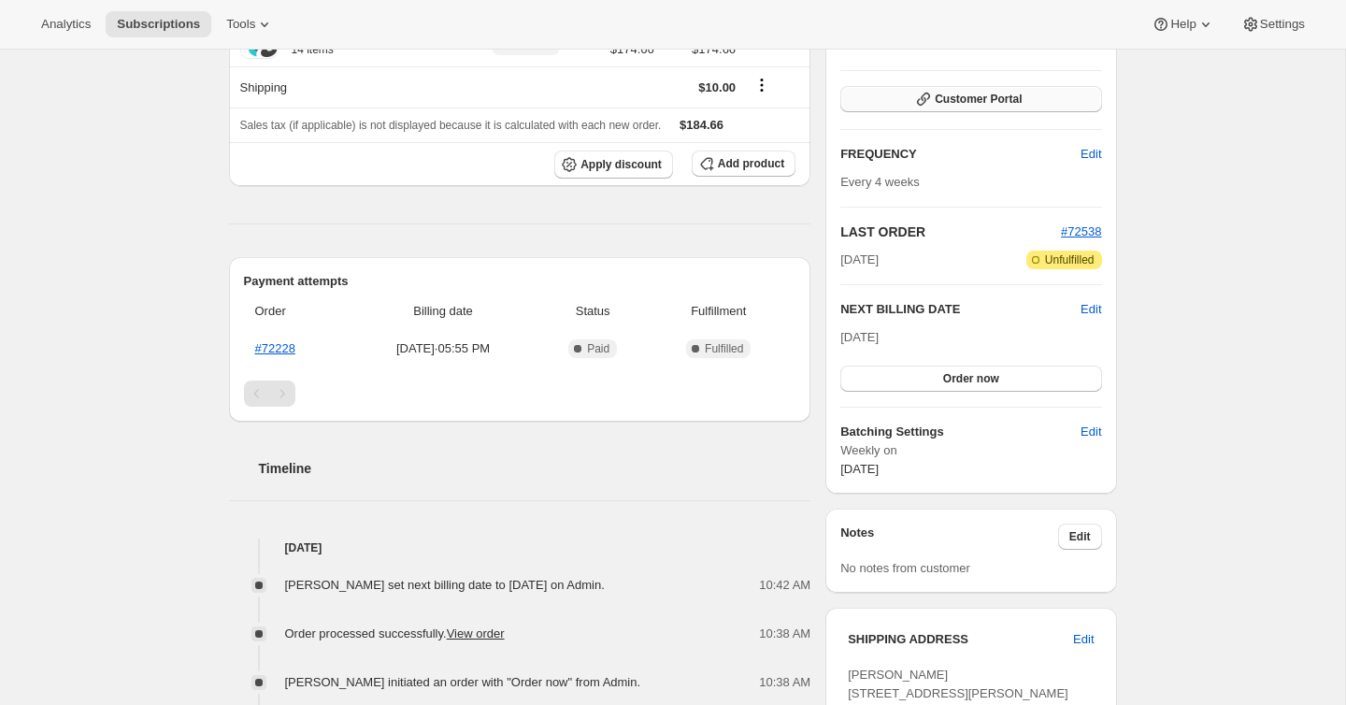
click at [956, 104] on span "Customer Portal" at bounding box center [978, 99] width 87 height 15
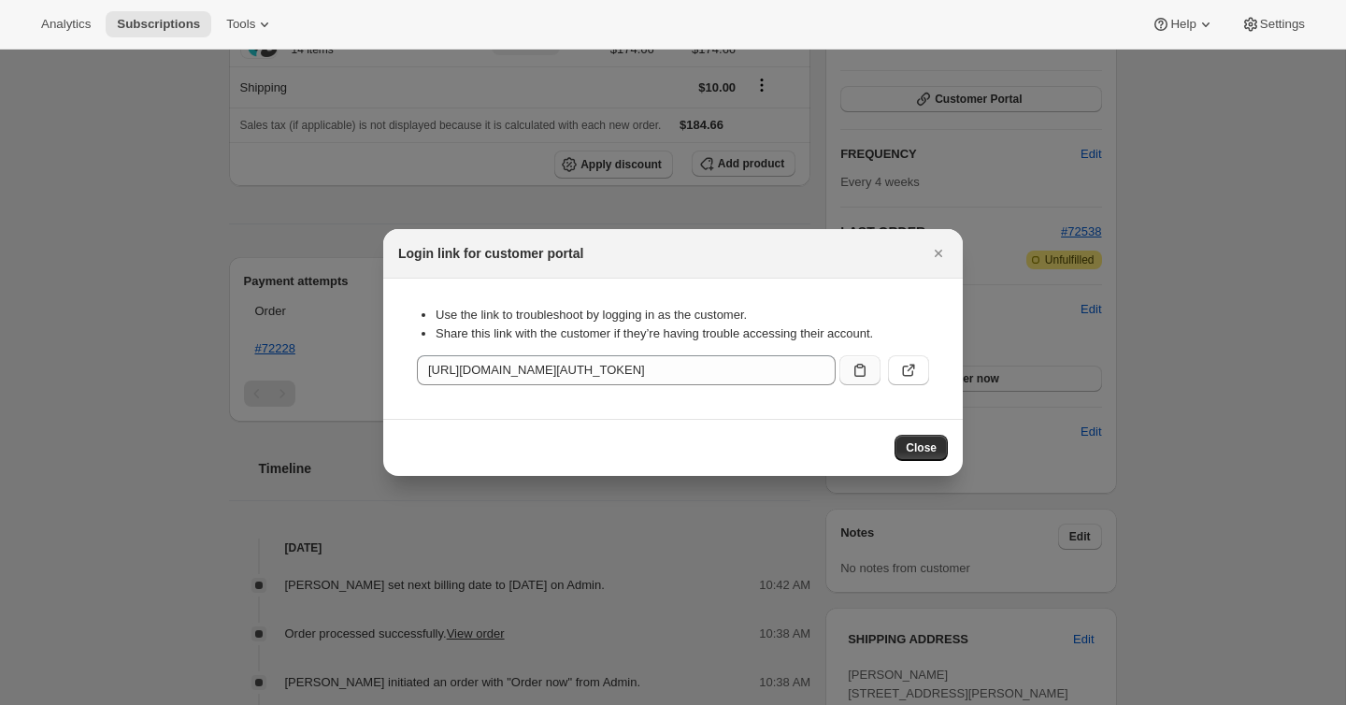
click at [861, 369] on icon ":rql:" at bounding box center [860, 370] width 19 height 19
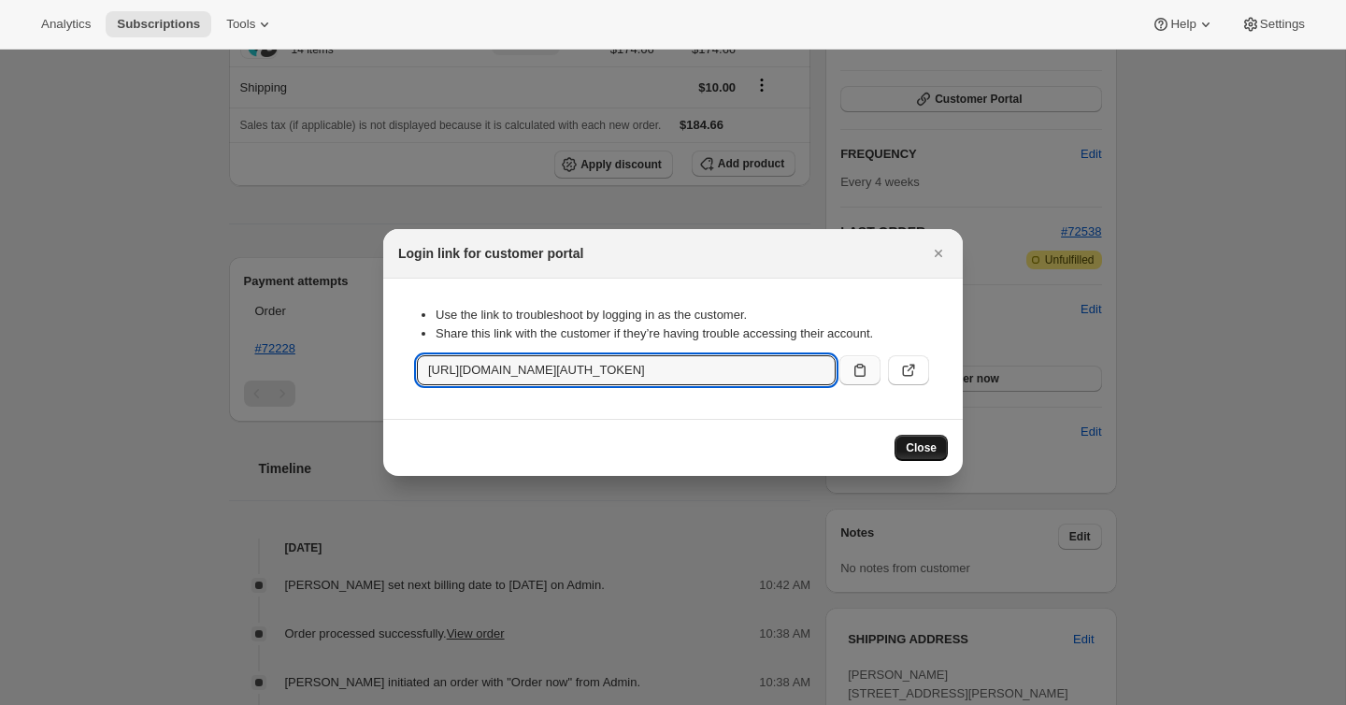
click at [922, 436] on button "Close" at bounding box center [920, 448] width 53 height 26
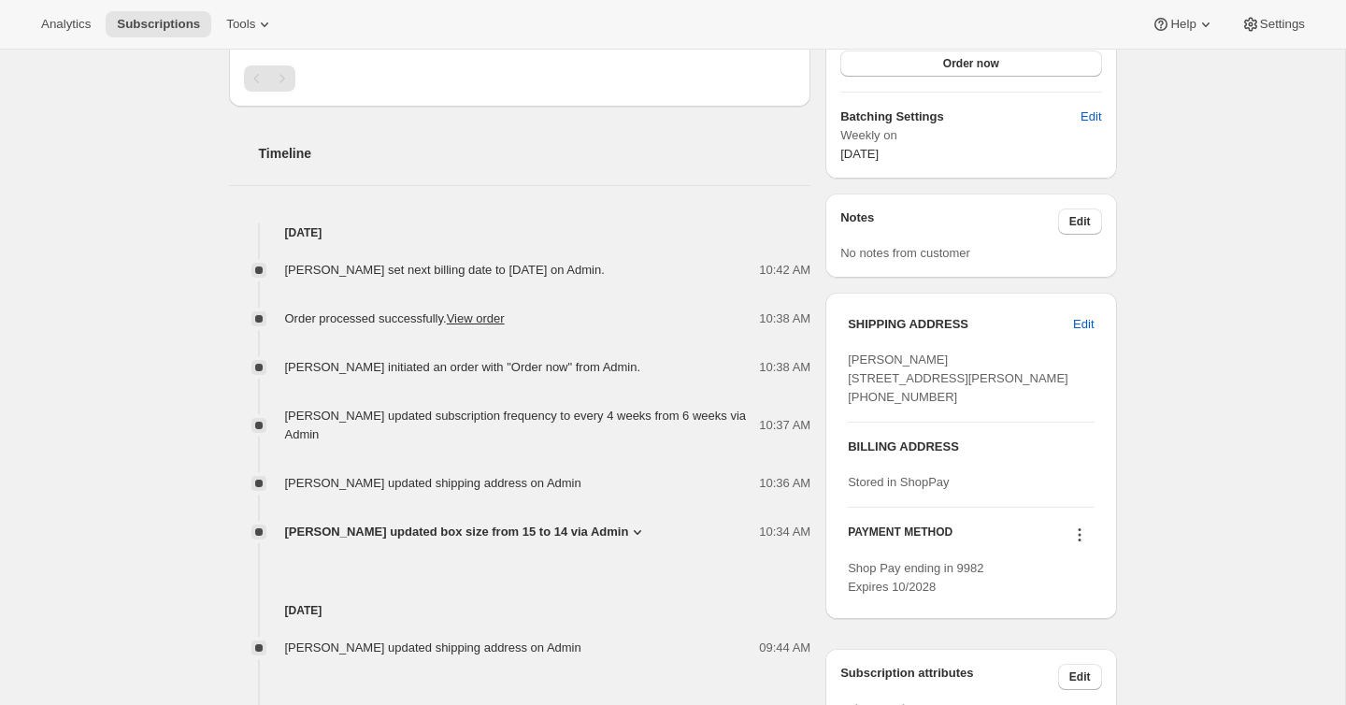
scroll to position [979, 0]
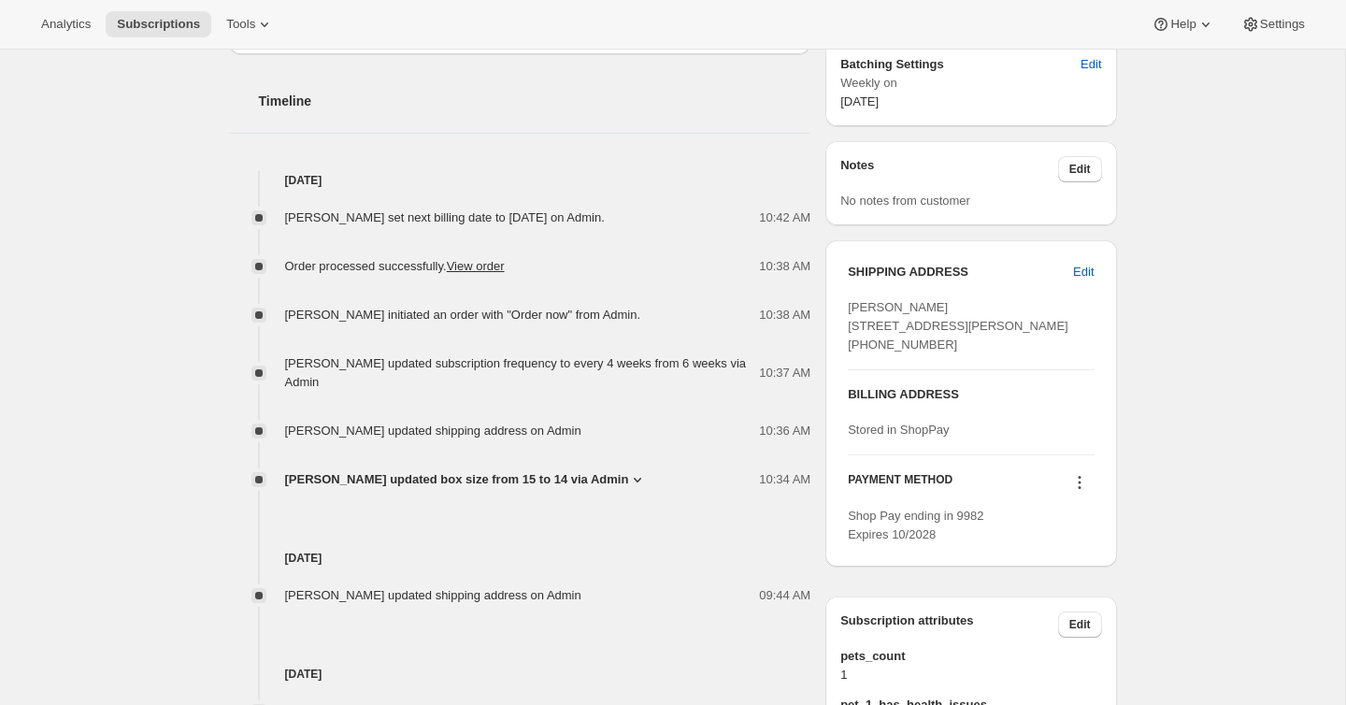
click at [865, 330] on span "[PERSON_NAME] [STREET_ADDRESS][PERSON_NAME] [PHONE_NUMBER]" at bounding box center [958, 325] width 221 height 51
drag, startPoint x: 875, startPoint y: 346, endPoint x: 908, endPoint y: 351, distance: 33.2
click at [848, 327] on div "[PERSON_NAME] [STREET_ADDRESS][PERSON_NAME] [PHONE_NUMBER]" at bounding box center [971, 326] width 246 height 56
drag, startPoint x: 1001, startPoint y: 364, endPoint x: 847, endPoint y: 329, distance: 158.1
click at [847, 329] on div "SHIPPING ADDRESS Edit [PERSON_NAME] [STREET_ADDRESS][PERSON_NAME] [PHONE_NUMBER…" at bounding box center [970, 403] width 291 height 326
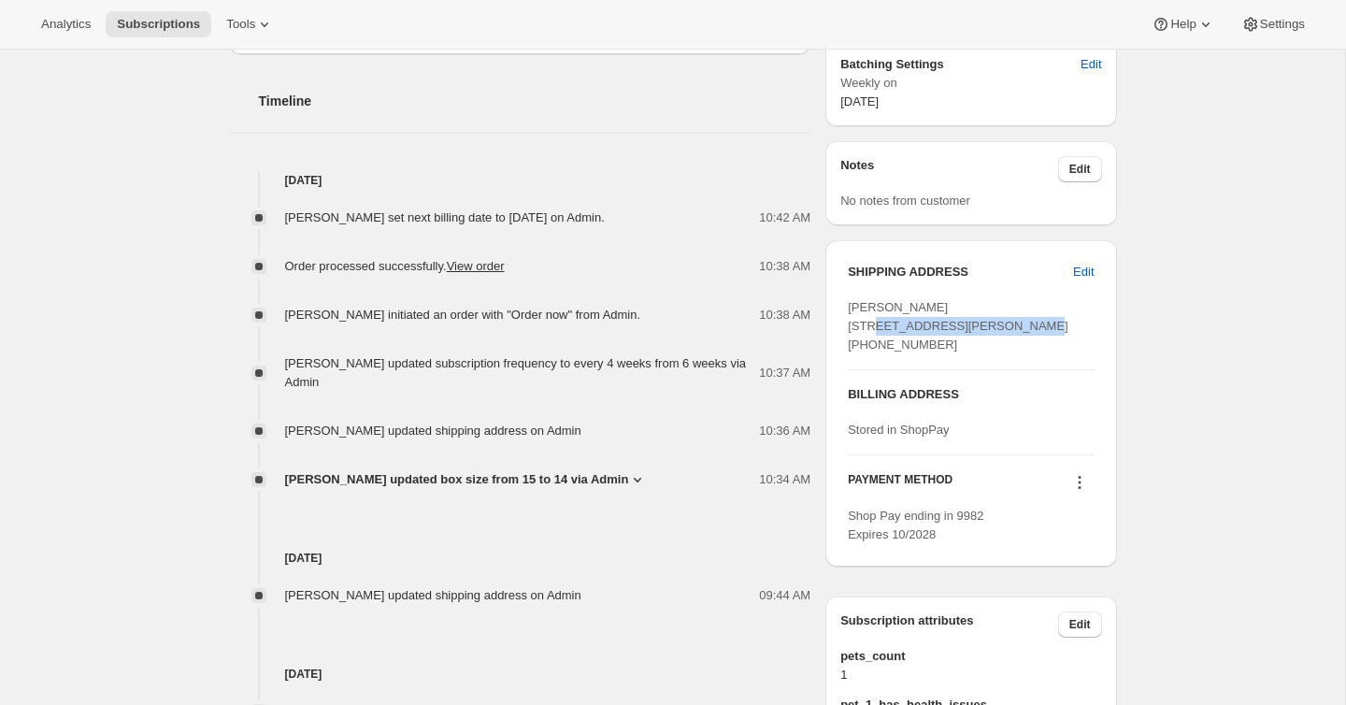
copy span "[STREET_ADDRESS][PERSON_NAME]"
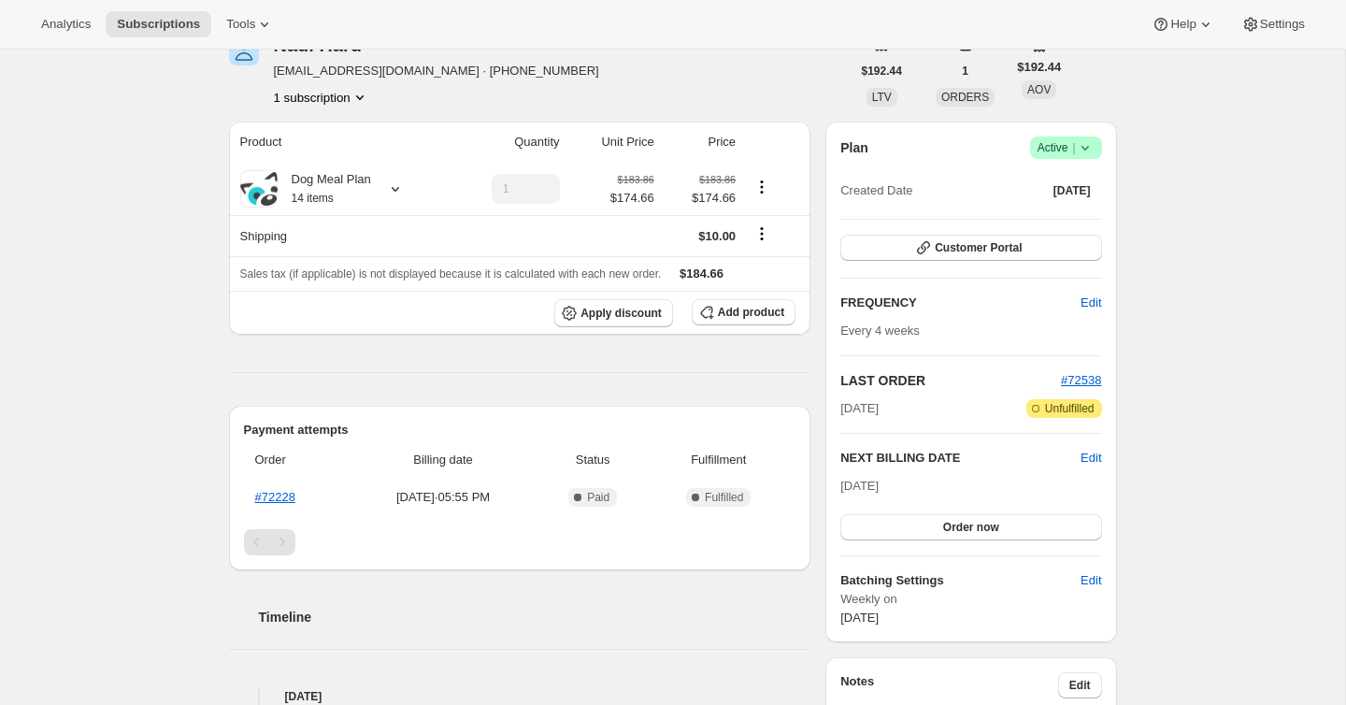
scroll to position [453, 0]
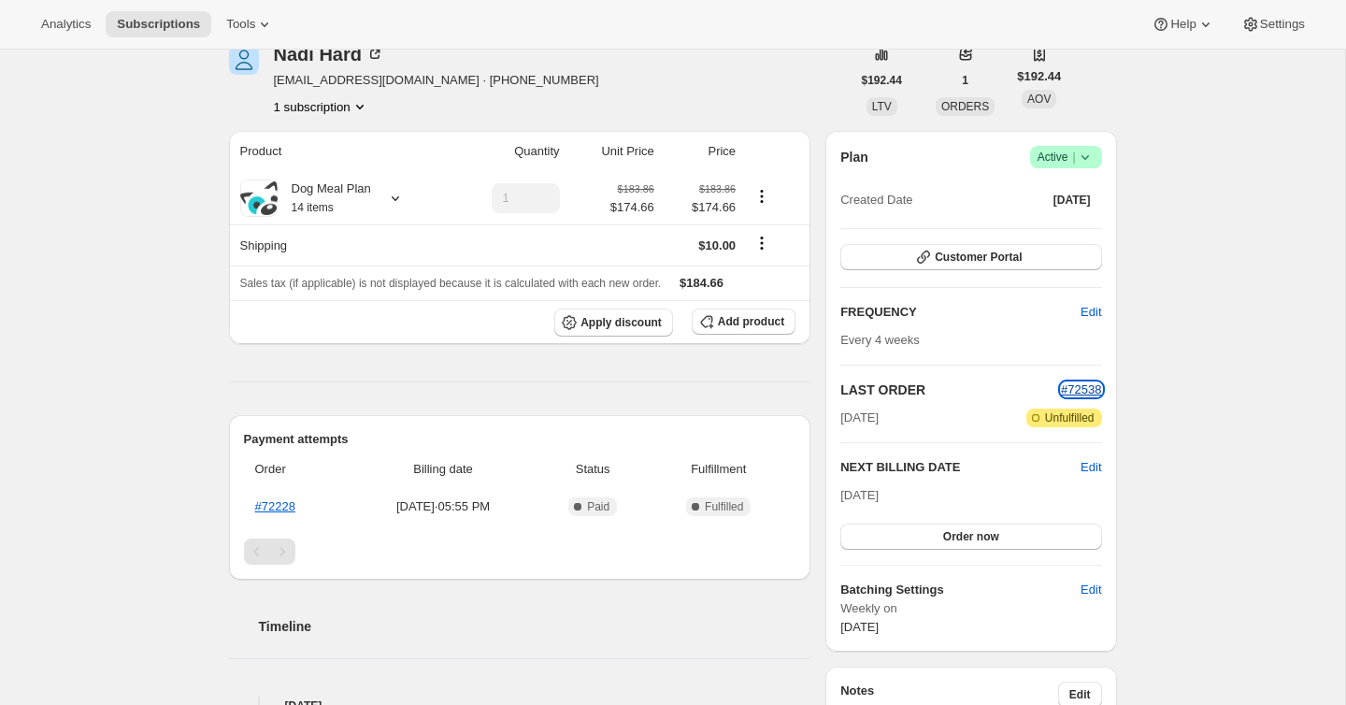
click at [1084, 388] on span "#72538" at bounding box center [1081, 389] width 40 height 14
